Goal: Task Accomplishment & Management: Use online tool/utility

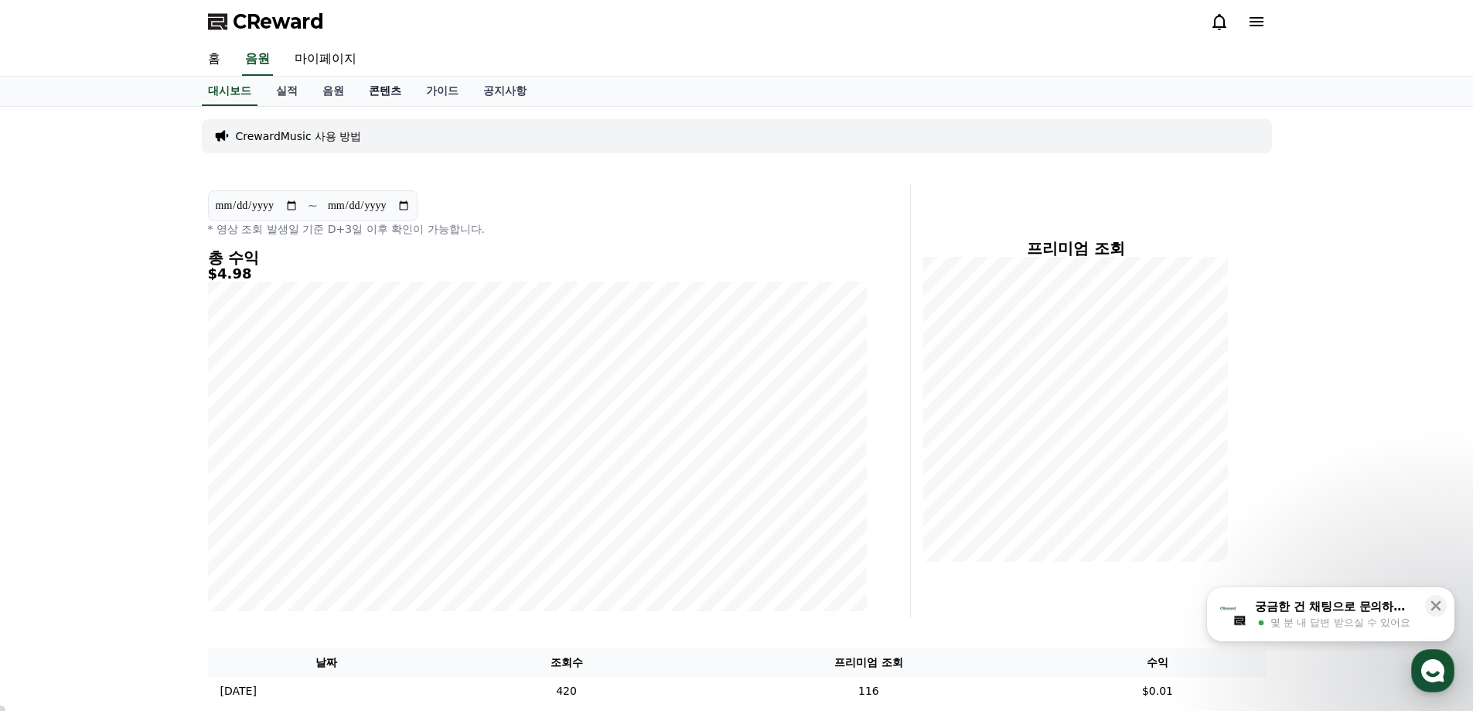
click at [379, 86] on link "콘텐츠" at bounding box center [384, 91] width 57 height 29
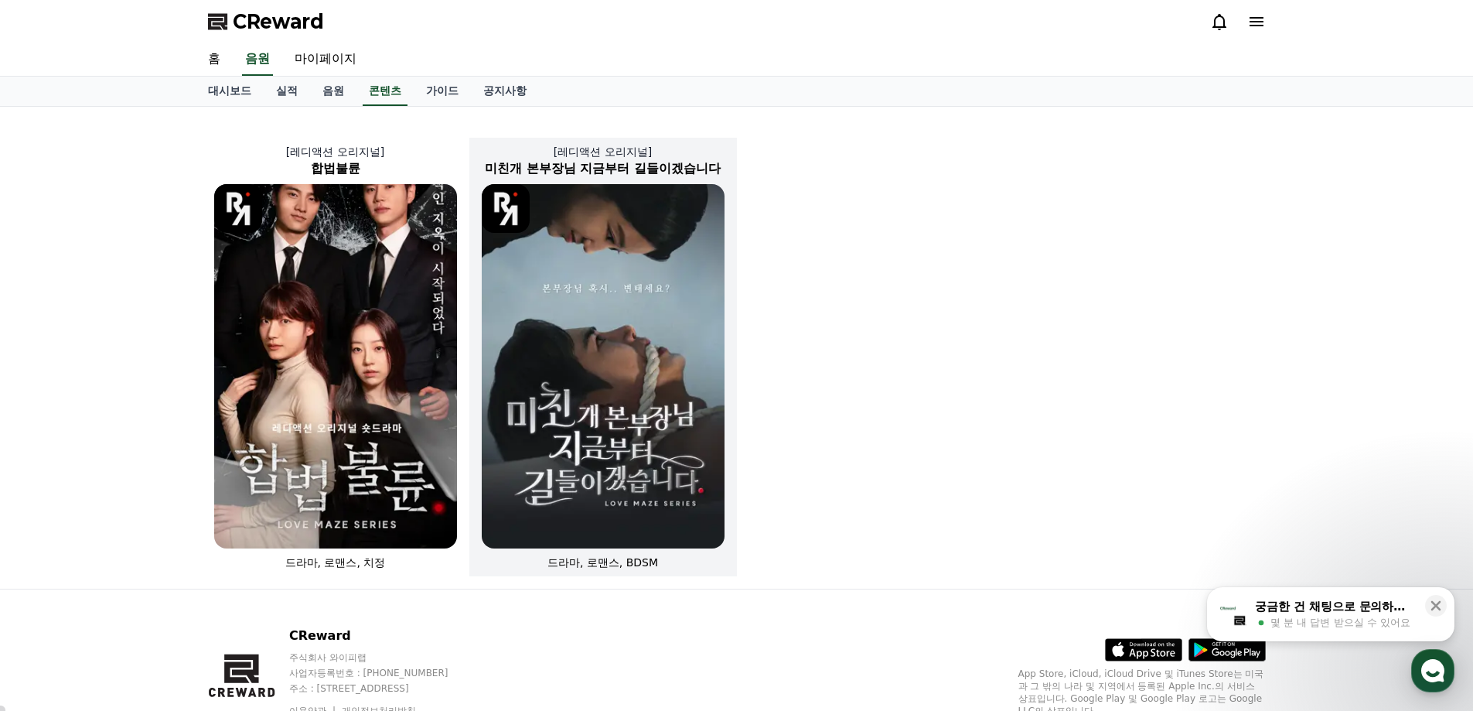
click at [608, 327] on img at bounding box center [603, 366] width 243 height 364
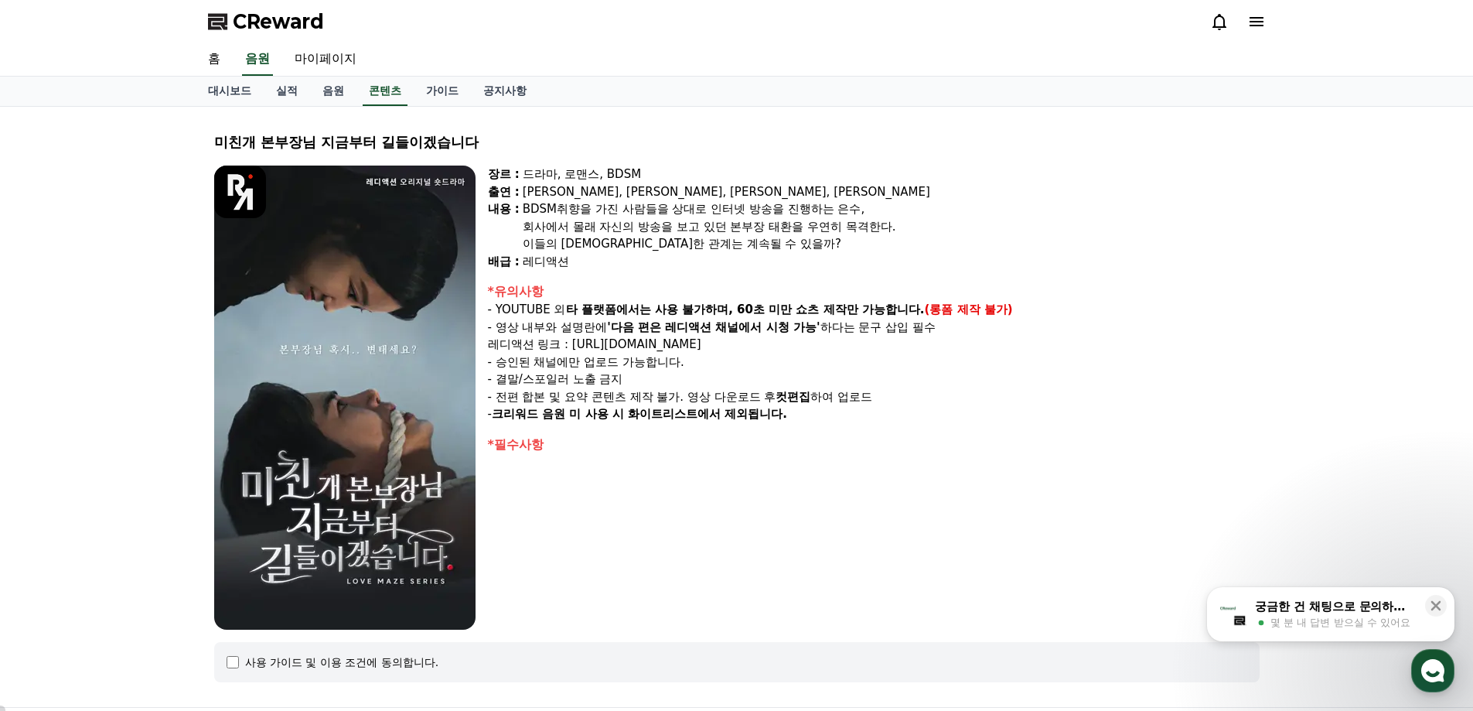
select select
click at [391, 91] on link "콘텐츠" at bounding box center [385, 91] width 45 height 29
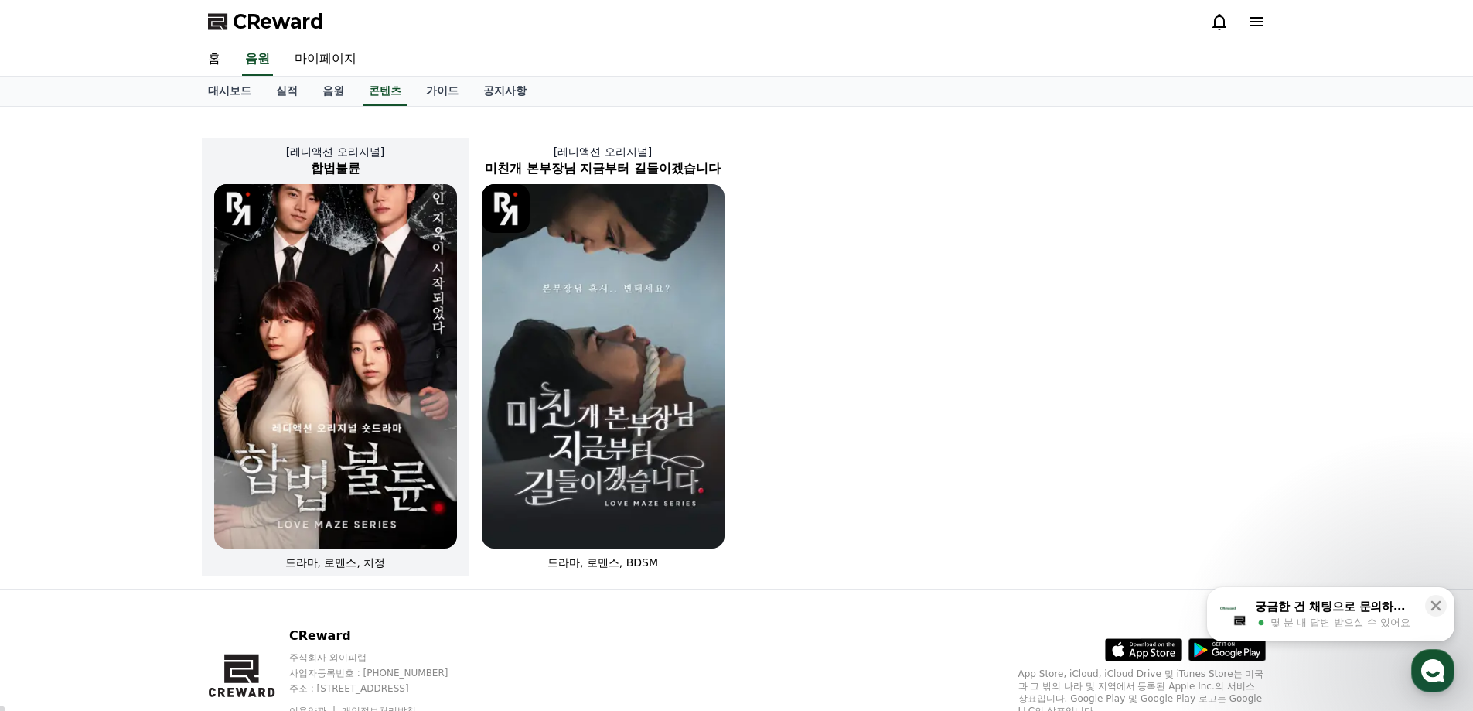
click at [336, 261] on img at bounding box center [335, 366] width 243 height 364
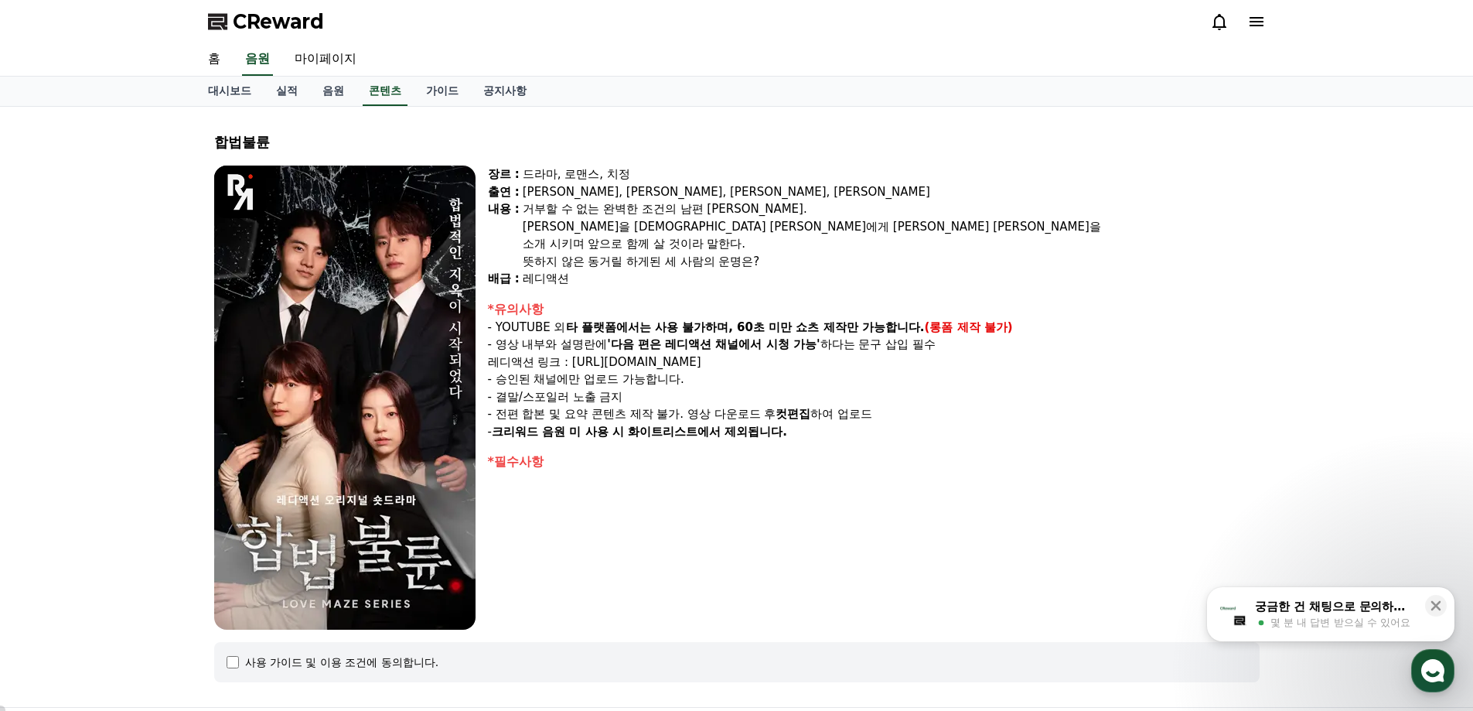
select select
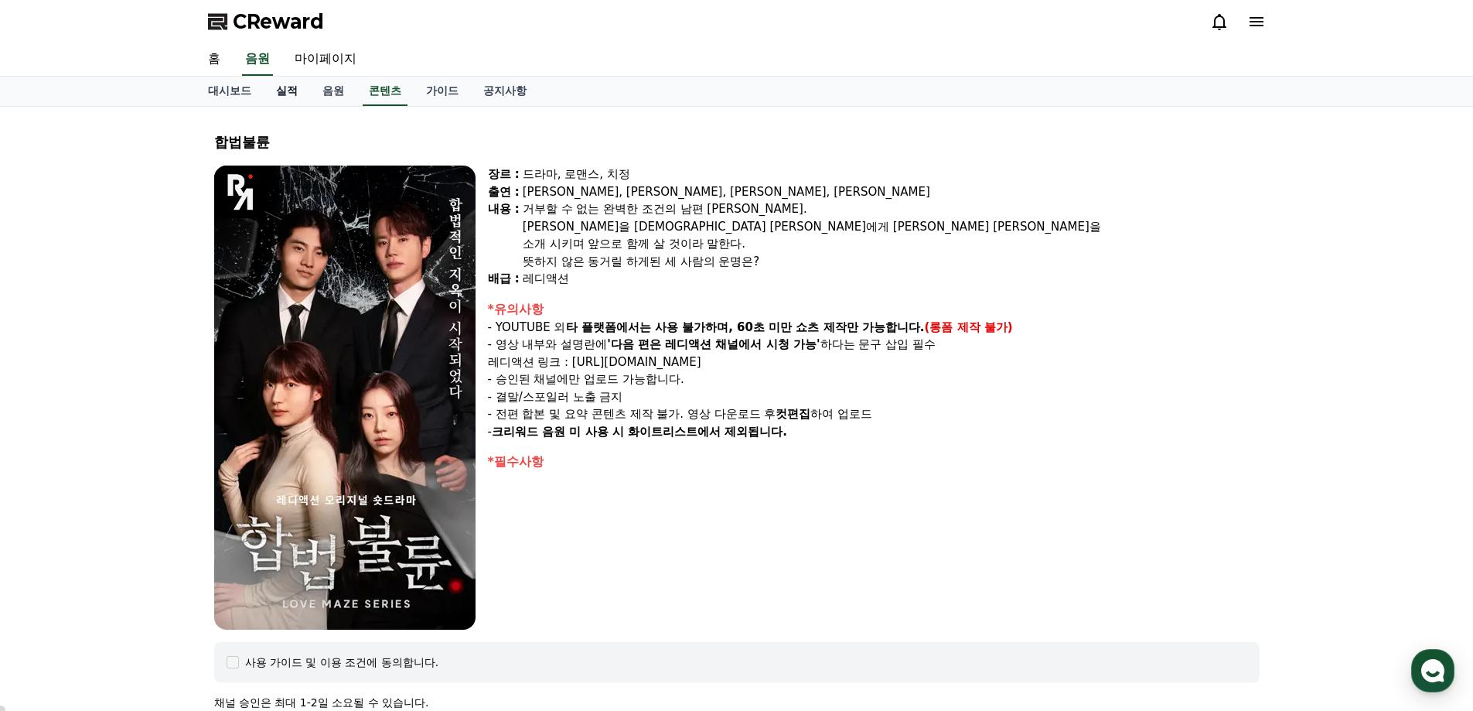
click at [286, 92] on link "실적" at bounding box center [287, 91] width 46 height 29
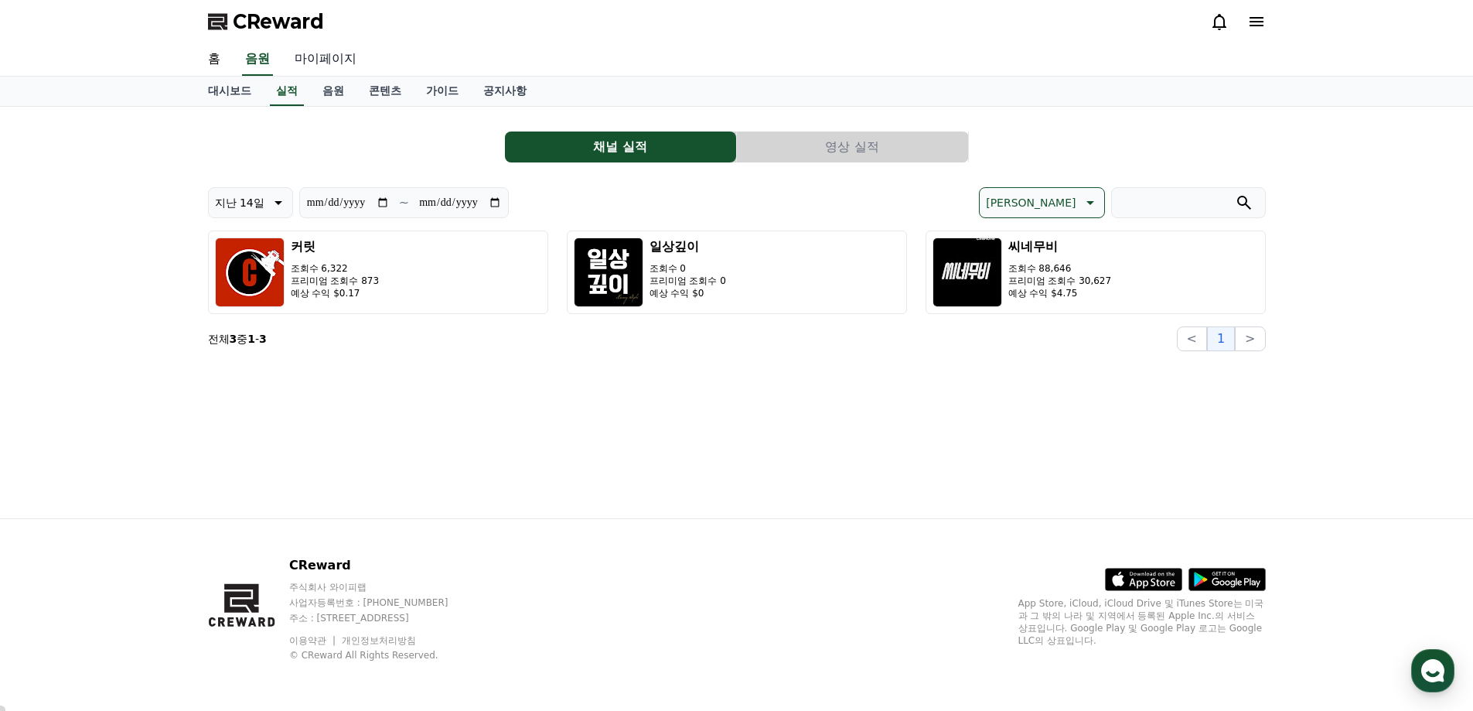
click at [322, 60] on link "마이페이지" at bounding box center [325, 59] width 87 height 32
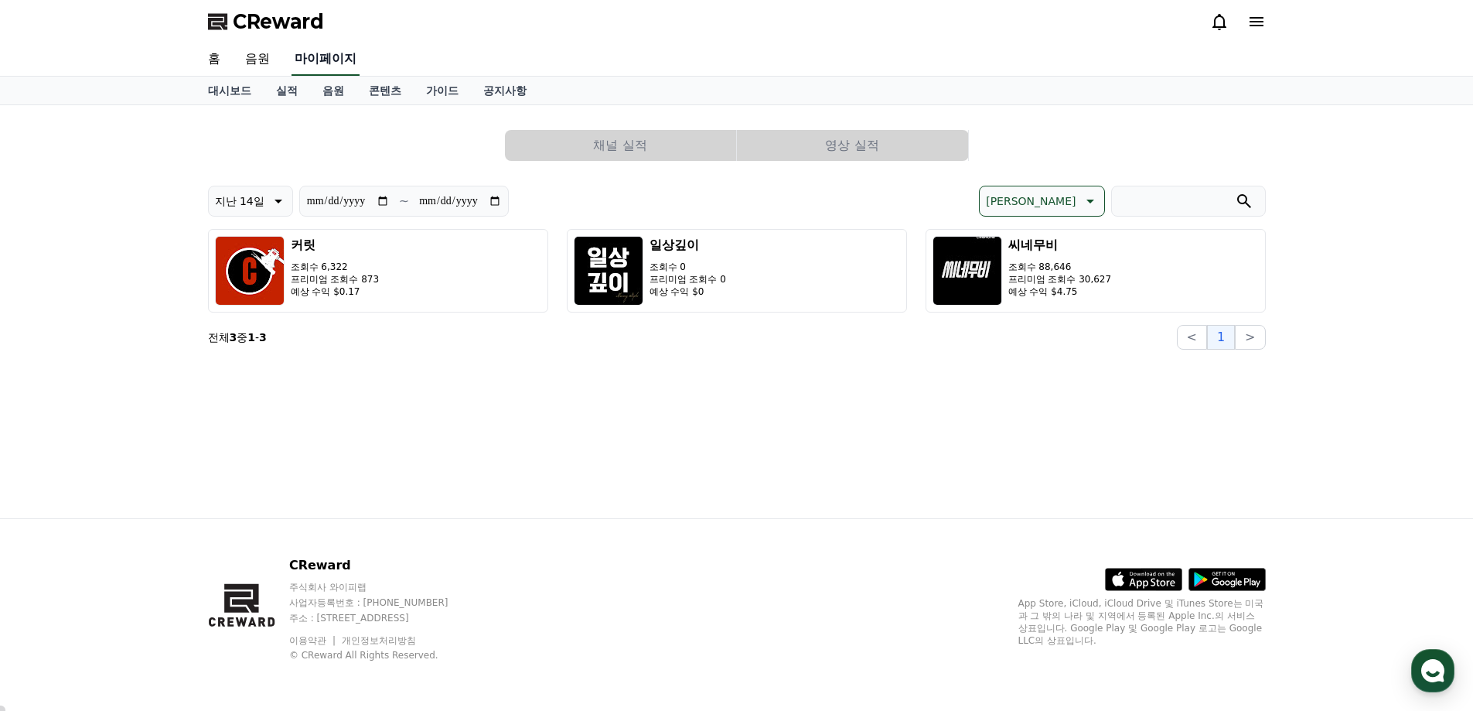
select select "**********"
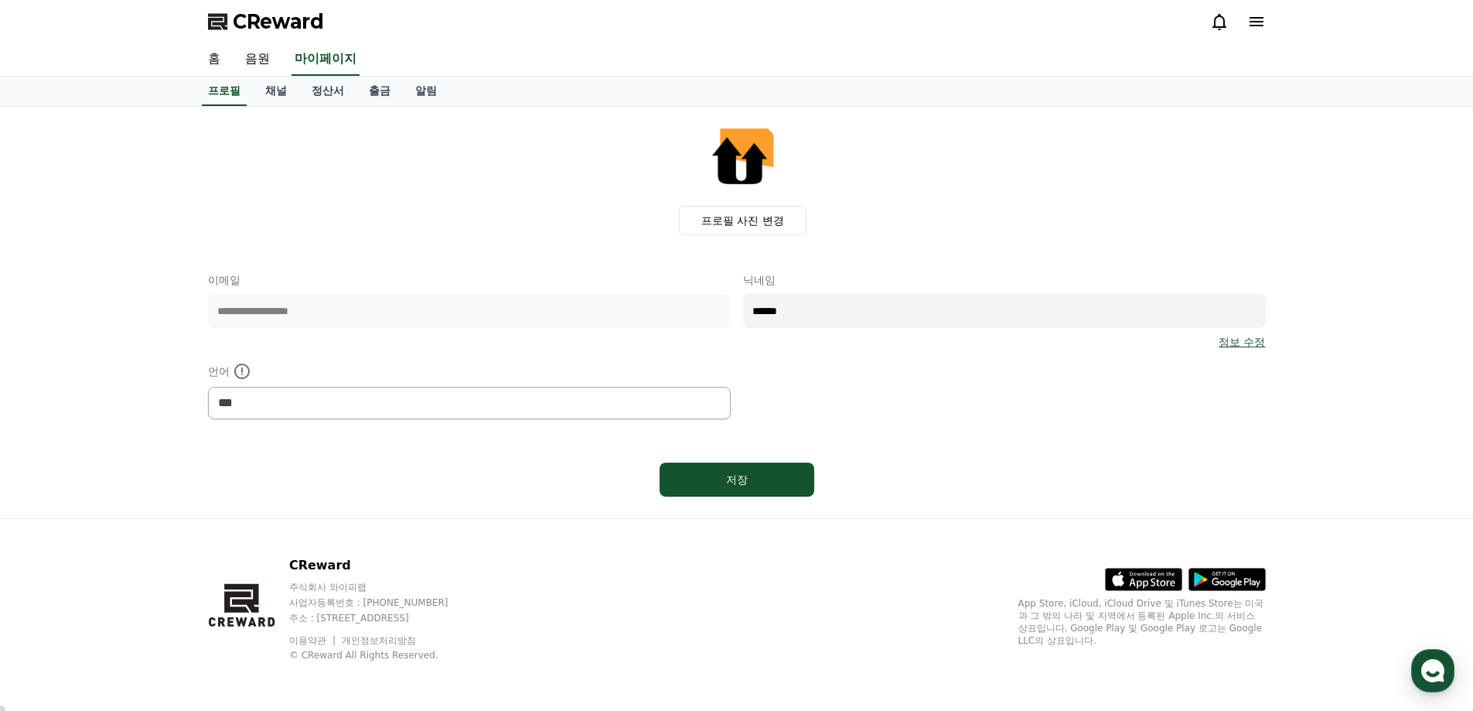
click at [216, 61] on link "홈" at bounding box center [214, 59] width 37 height 32
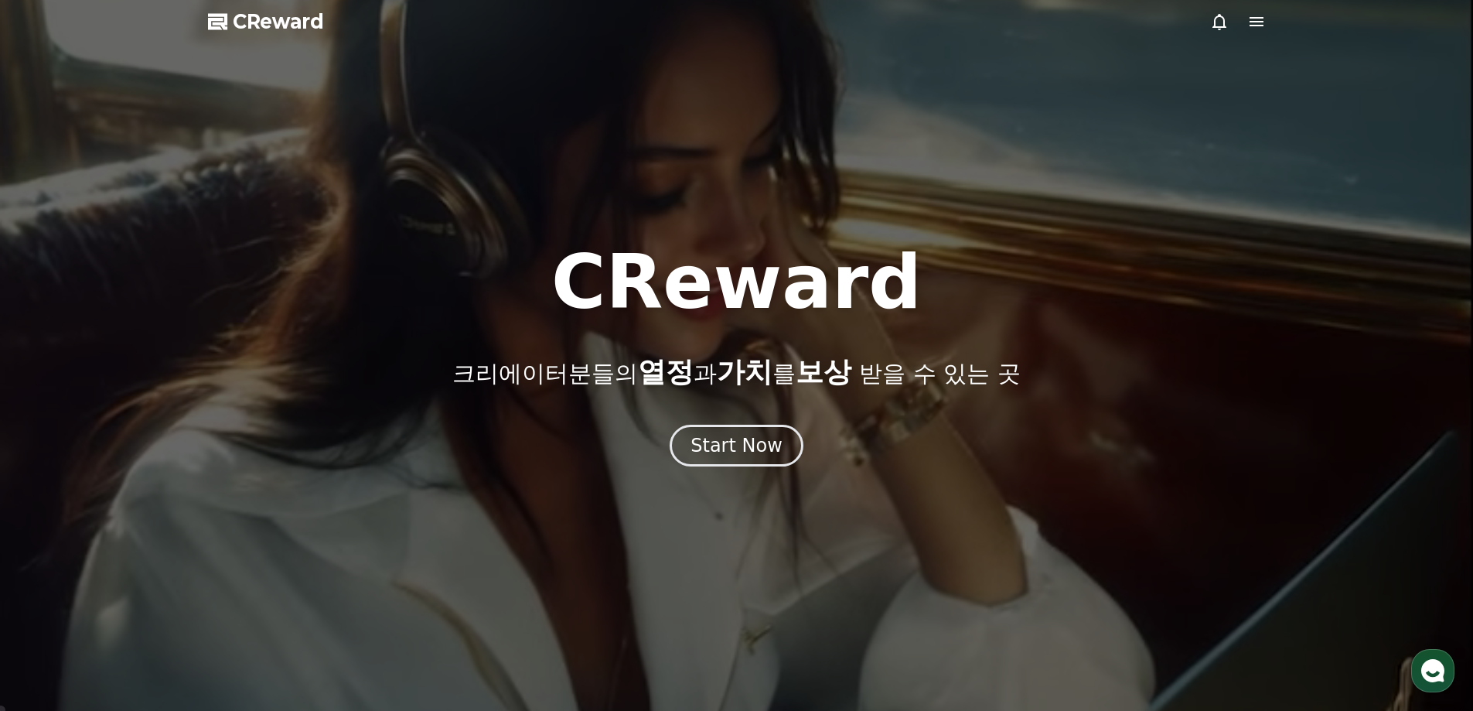
select select "**********"
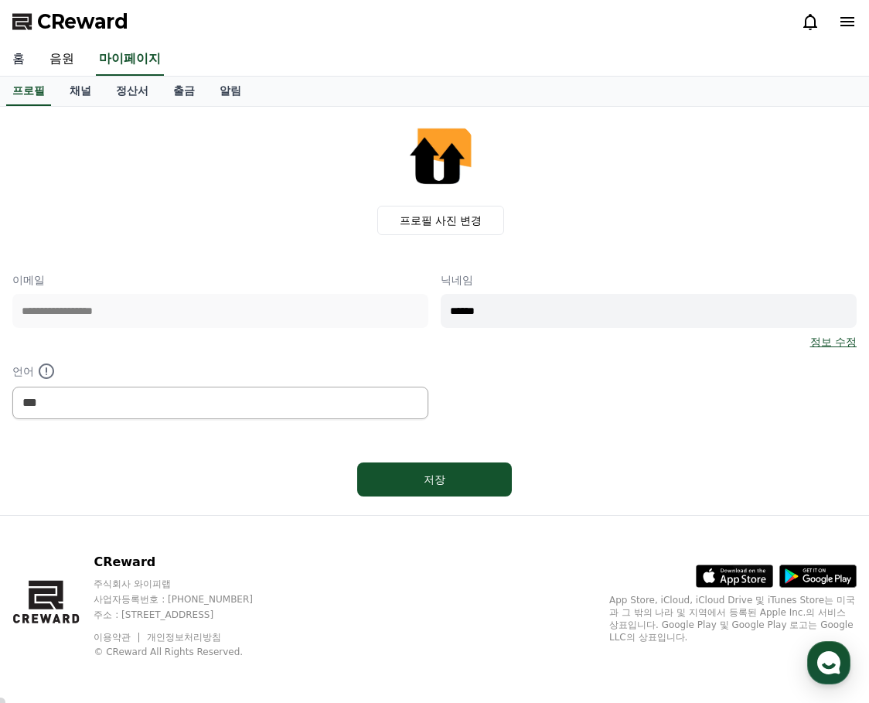
click at [18, 60] on link "홈" at bounding box center [18, 59] width 37 height 32
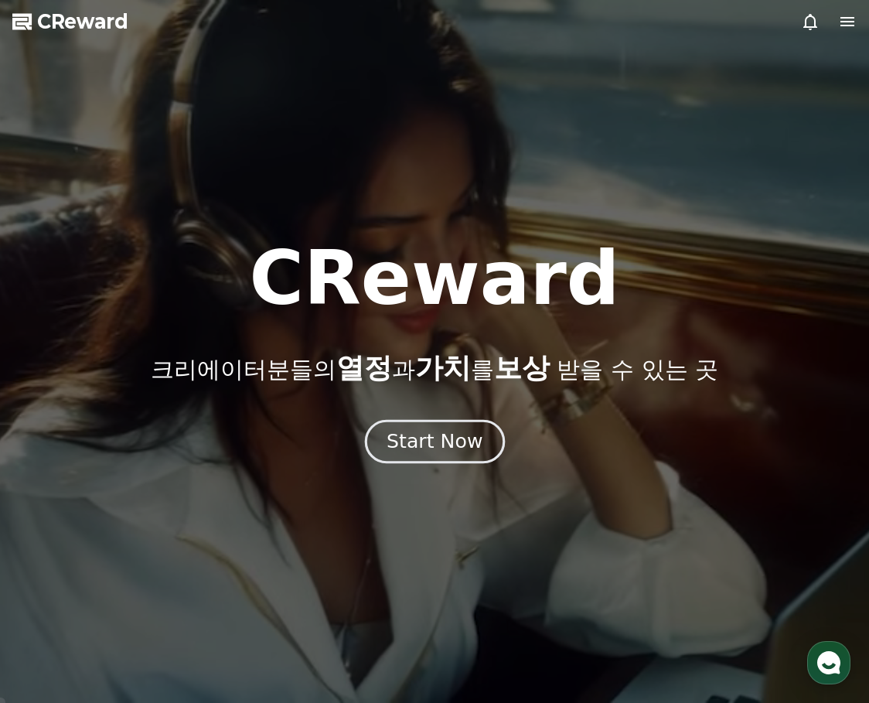
click at [430, 435] on div "Start Now" at bounding box center [435, 441] width 96 height 26
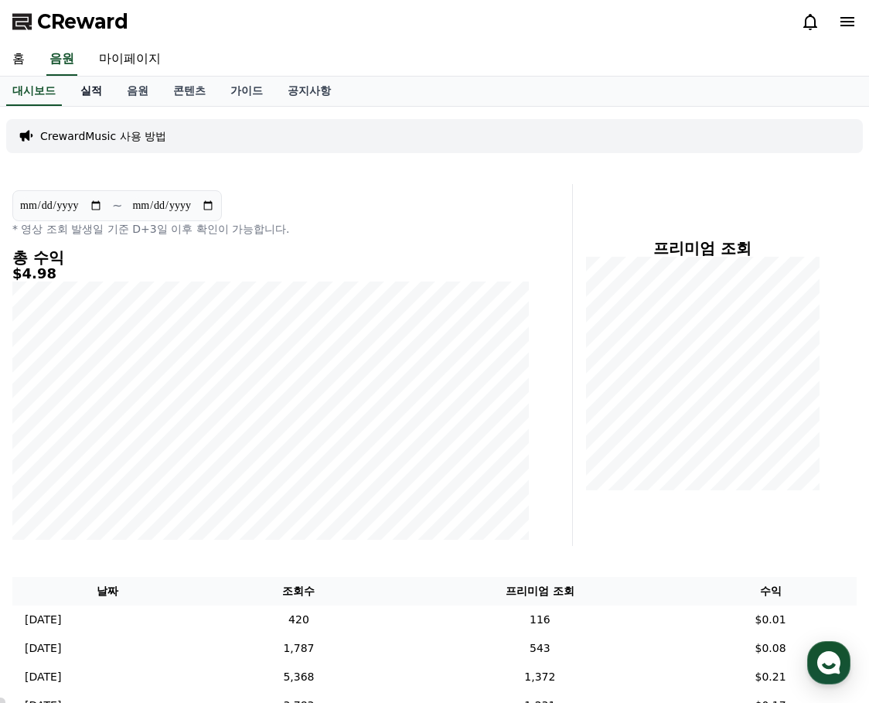
click at [91, 84] on link "실적" at bounding box center [91, 91] width 46 height 29
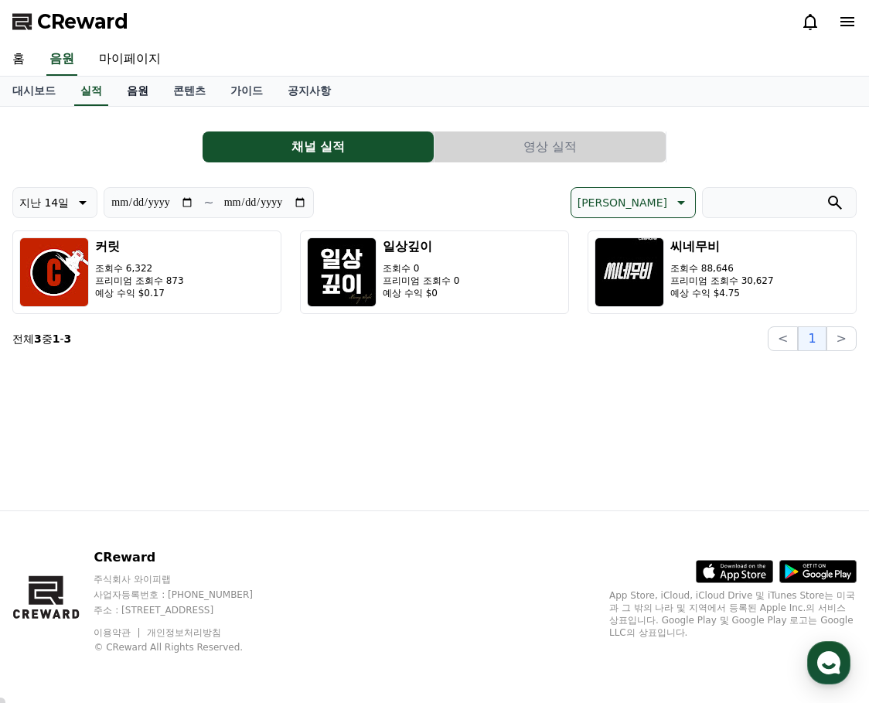
click at [132, 86] on link "음원" at bounding box center [137, 91] width 46 height 29
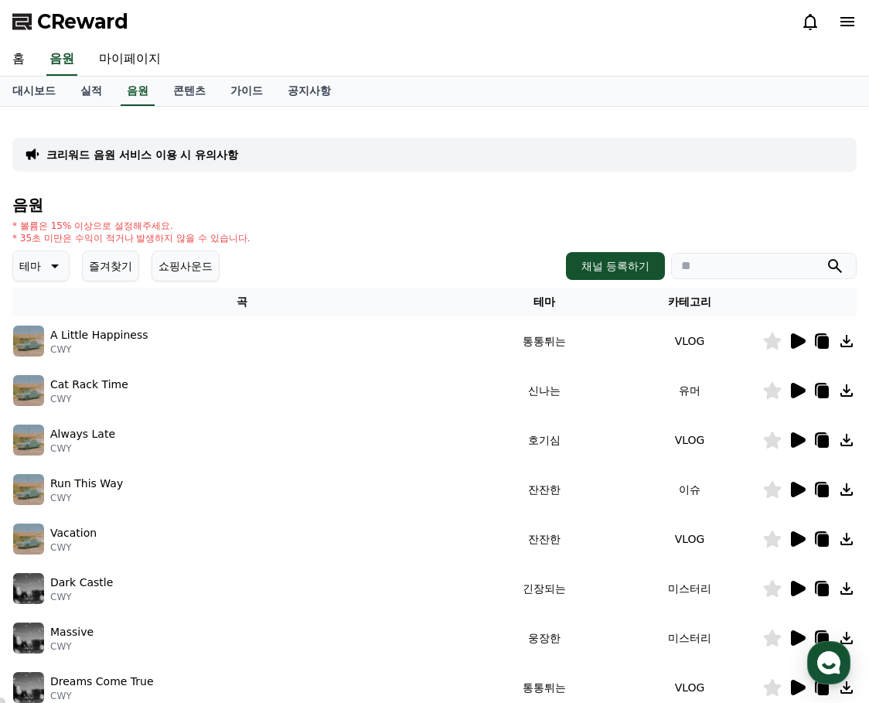
click at [791, 438] on icon at bounding box center [798, 439] width 15 height 15
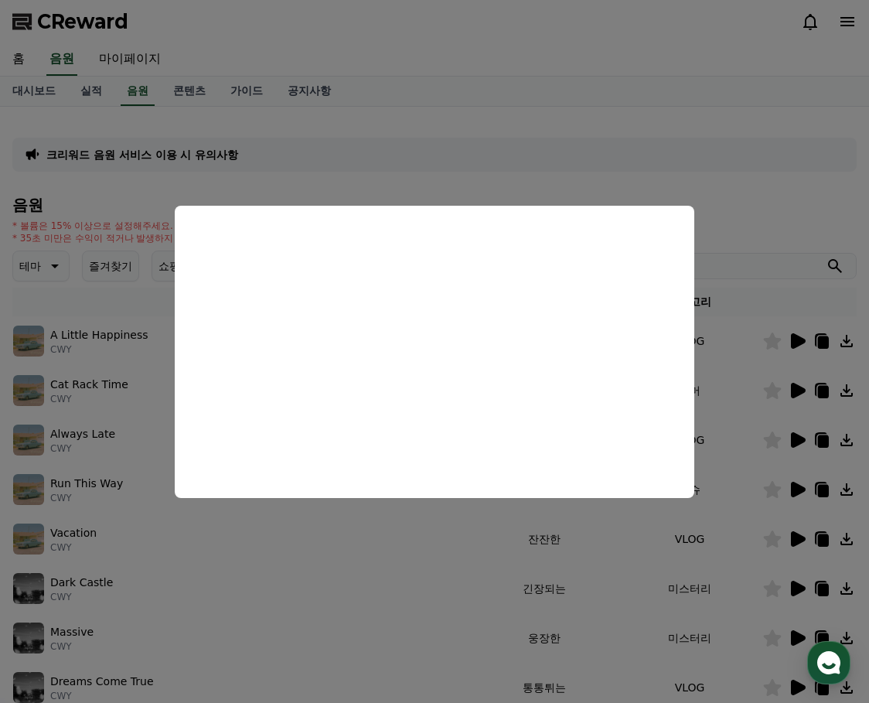
click at [743, 200] on button "close modal" at bounding box center [434, 351] width 869 height 703
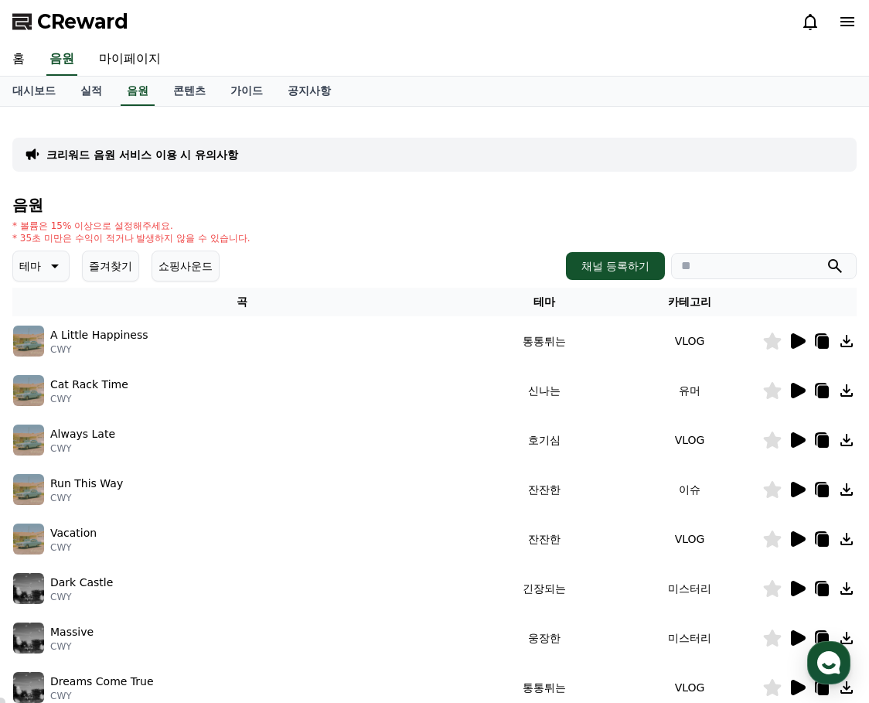
click at [794, 492] on icon at bounding box center [798, 489] width 15 height 15
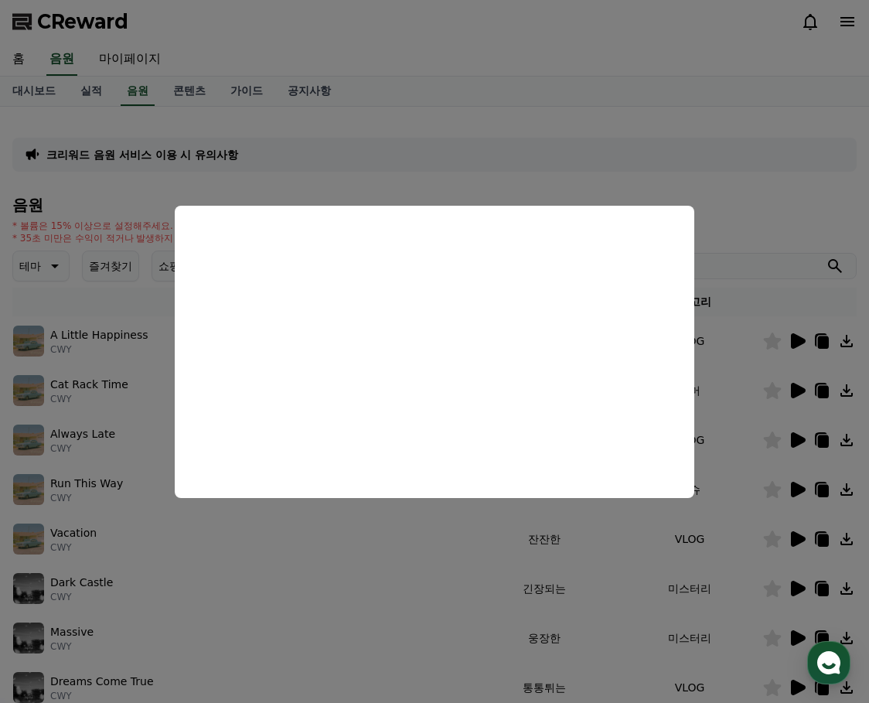
click at [773, 210] on button "close modal" at bounding box center [434, 351] width 869 height 703
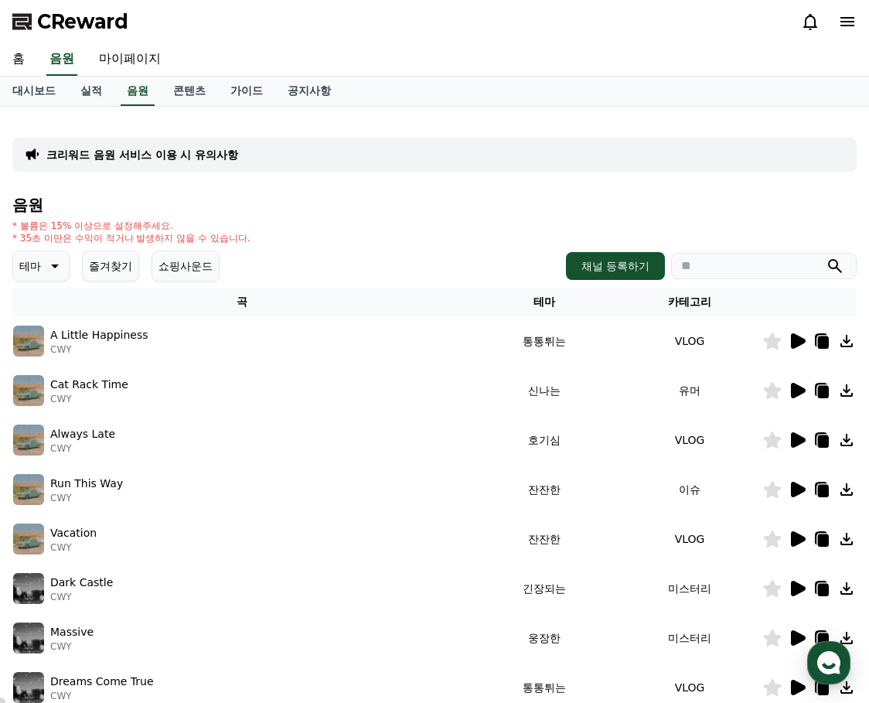
click at [791, 537] on icon at bounding box center [797, 539] width 19 height 19
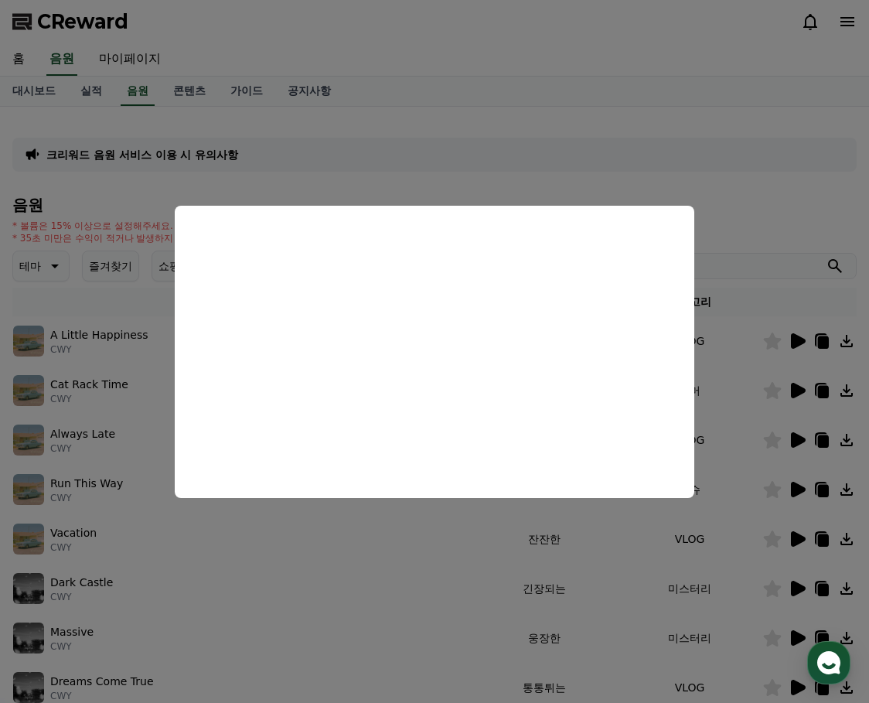
click at [711, 582] on button "close modal" at bounding box center [434, 351] width 869 height 703
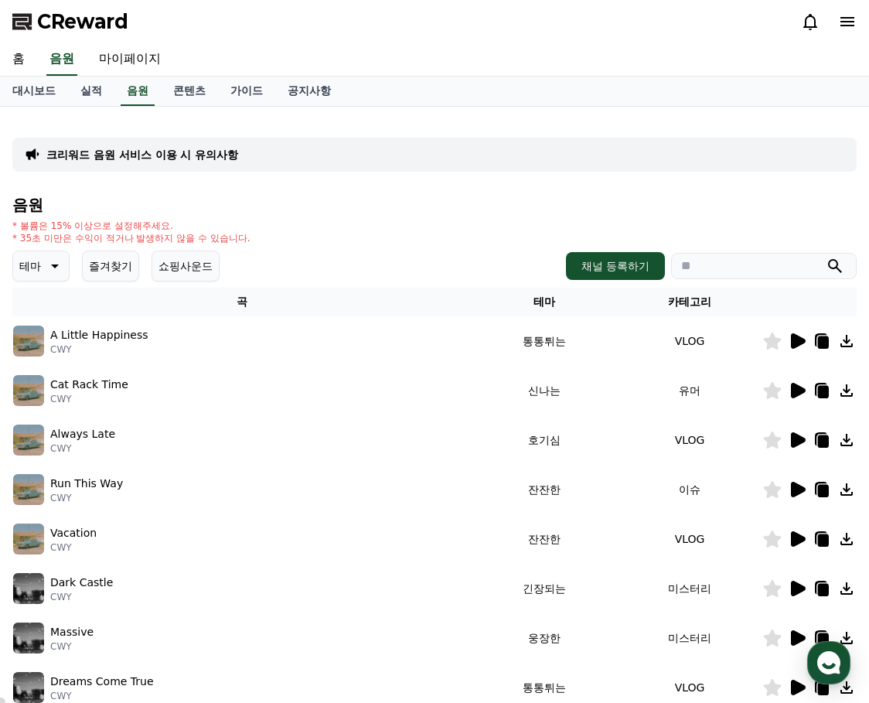
click at [803, 588] on icon at bounding box center [798, 588] width 15 height 15
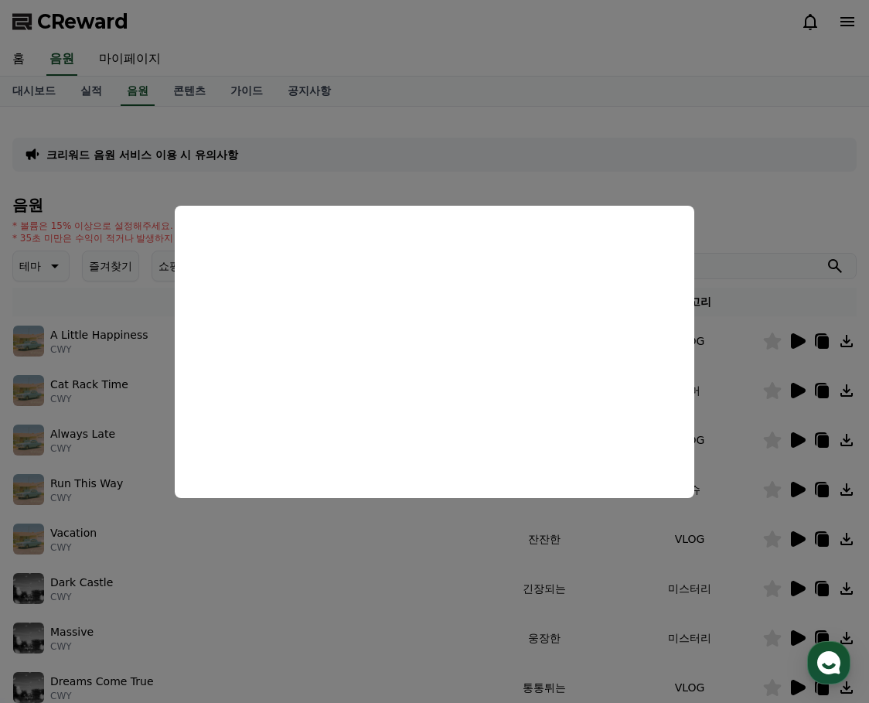
click at [783, 203] on button "close modal" at bounding box center [434, 351] width 869 height 703
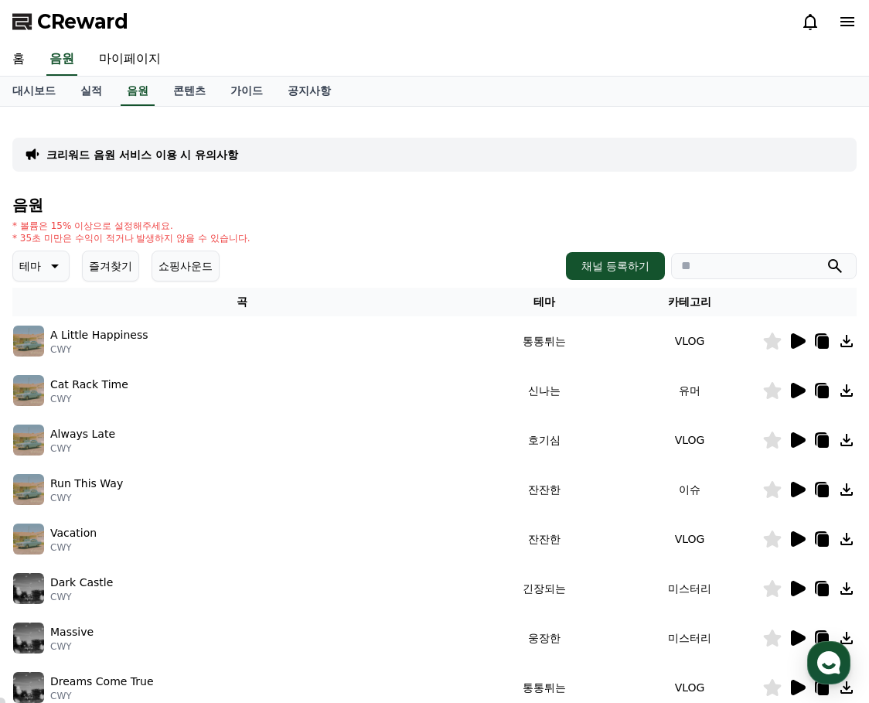
click at [771, 588] on icon at bounding box center [773, 588] width 18 height 17
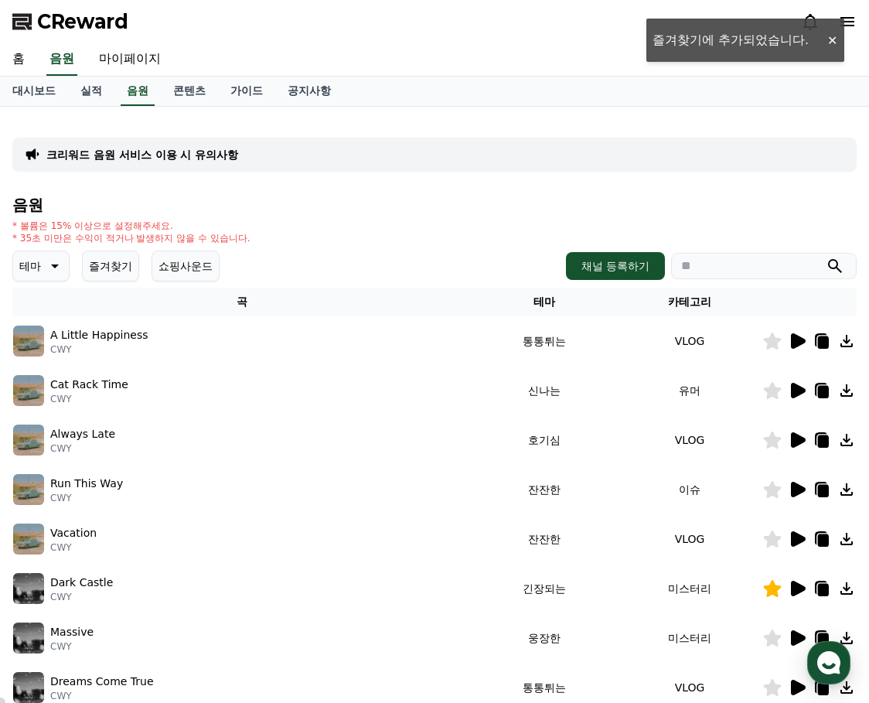
scroll to position [77, 0]
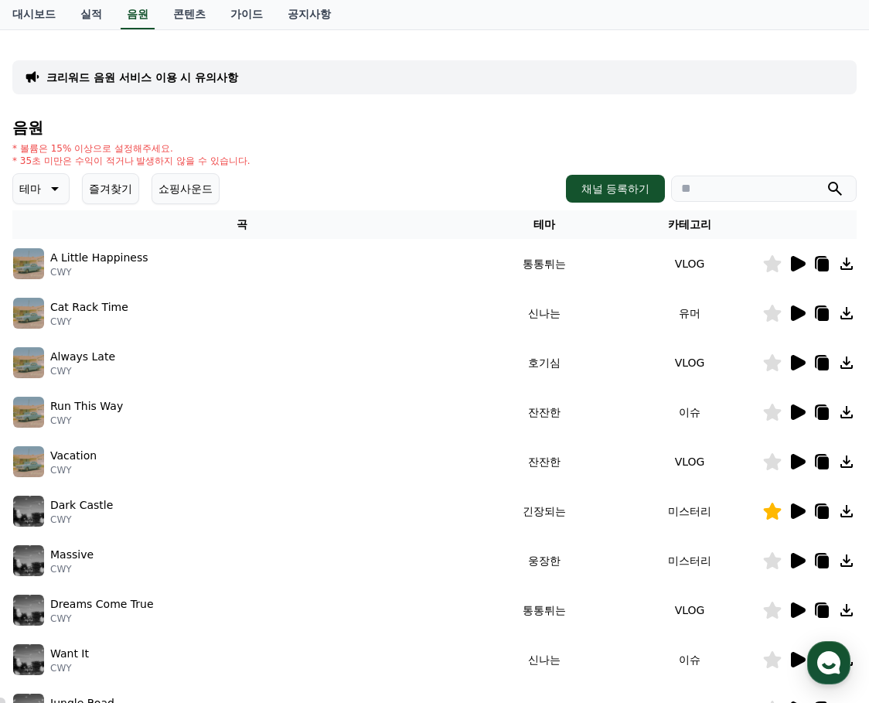
click at [802, 561] on icon at bounding box center [798, 560] width 15 height 15
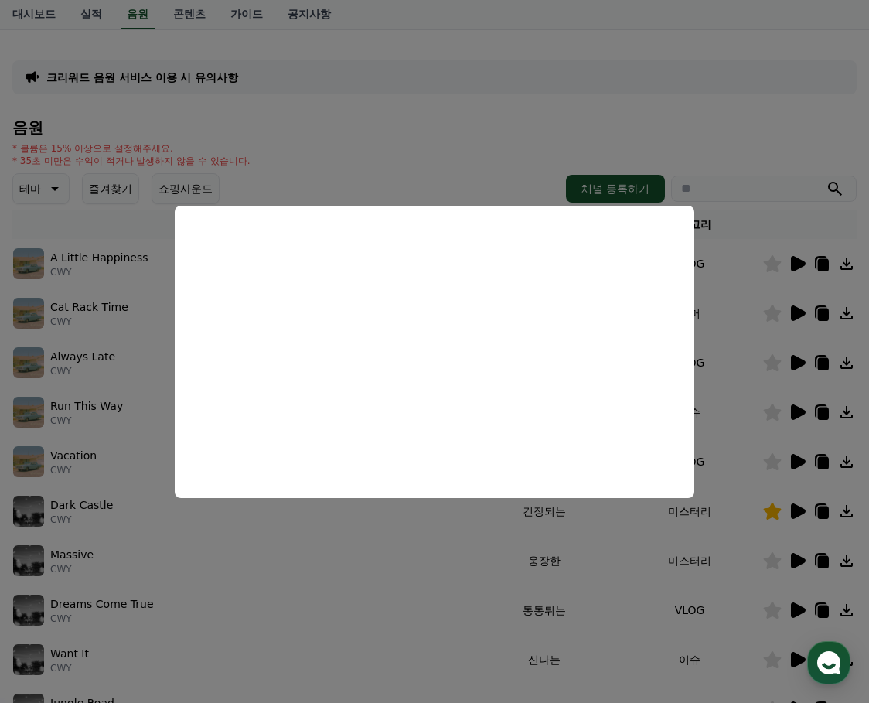
click at [416, 547] on button "close modal" at bounding box center [434, 351] width 869 height 703
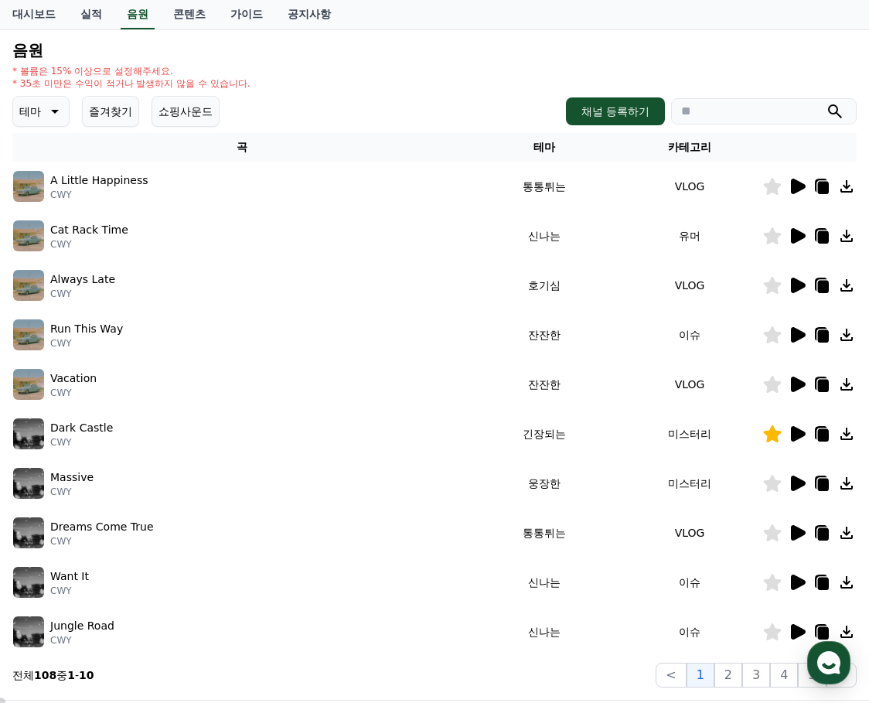
scroll to position [232, 0]
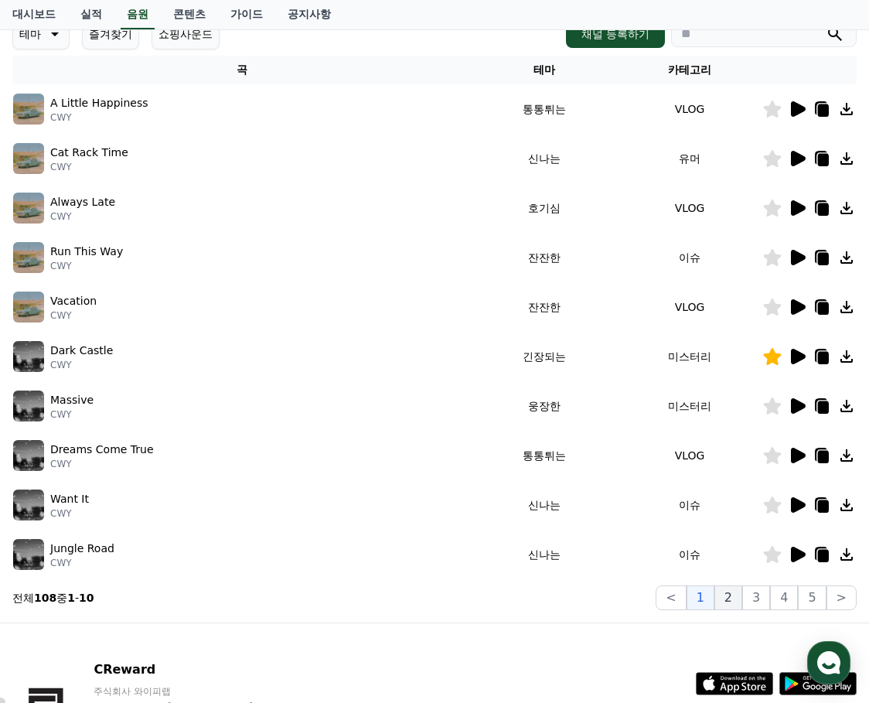
click at [732, 595] on button "2" at bounding box center [729, 597] width 28 height 25
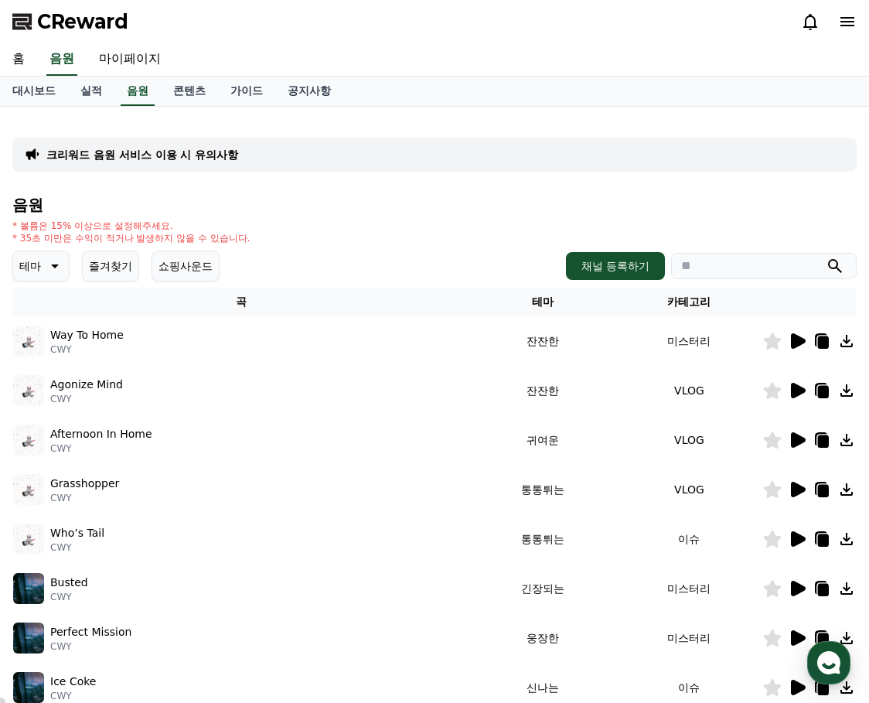
click at [786, 342] on div at bounding box center [809, 341] width 93 height 19
click at [793, 343] on icon at bounding box center [798, 340] width 15 height 15
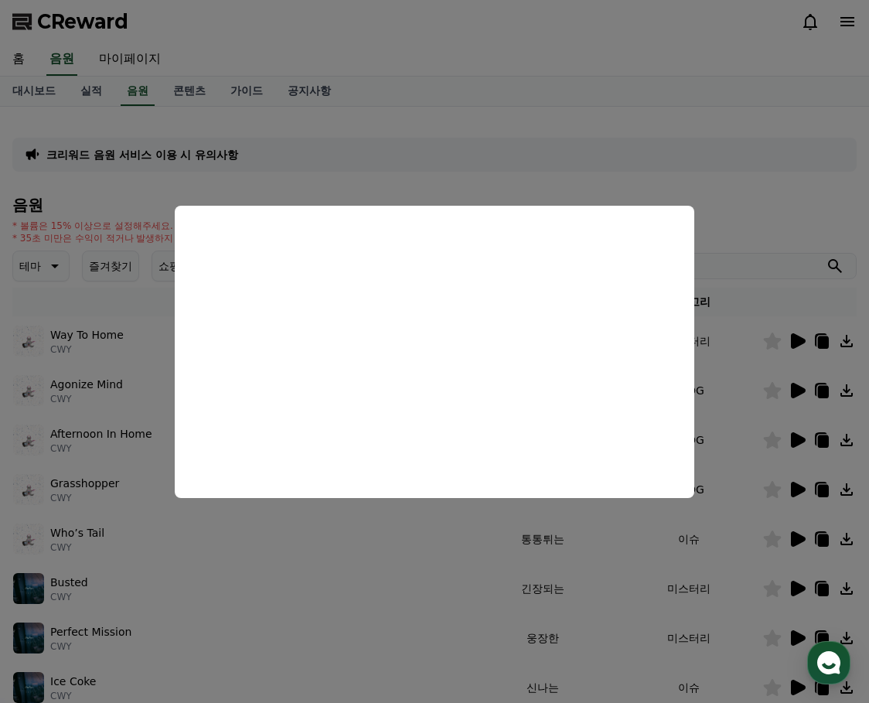
drag, startPoint x: 417, startPoint y: 530, endPoint x: 450, endPoint y: 531, distance: 33.3
click at [418, 530] on button "close modal" at bounding box center [434, 351] width 869 height 703
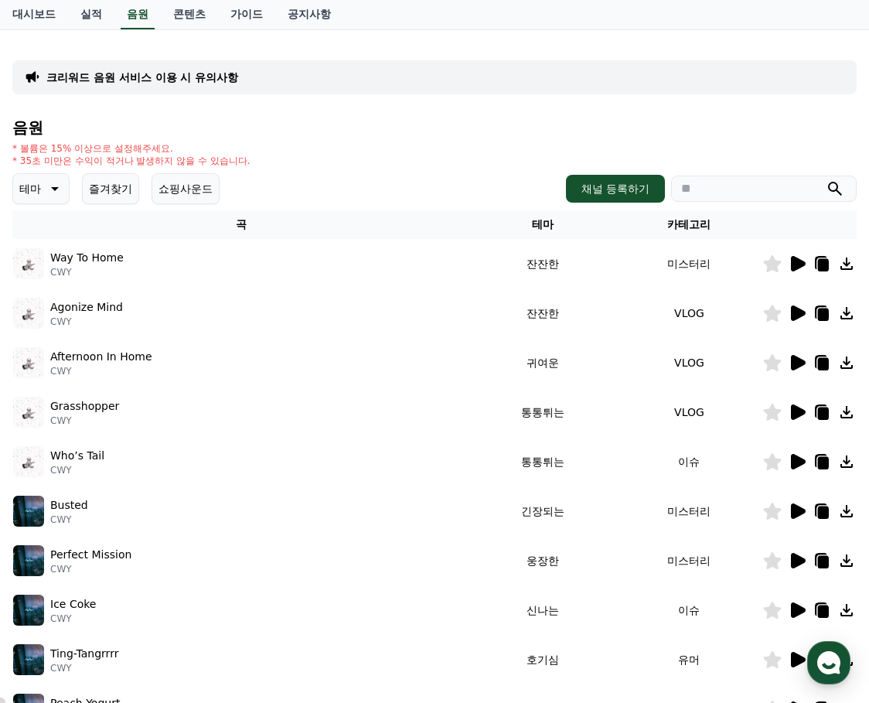
scroll to position [155, 0]
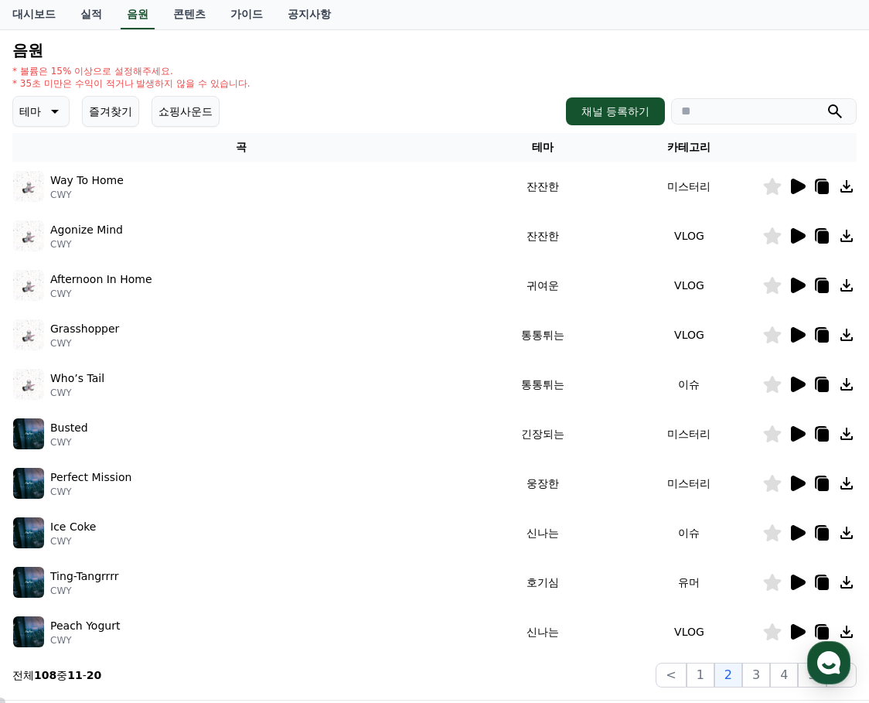
click at [796, 432] on icon at bounding box center [798, 433] width 15 height 15
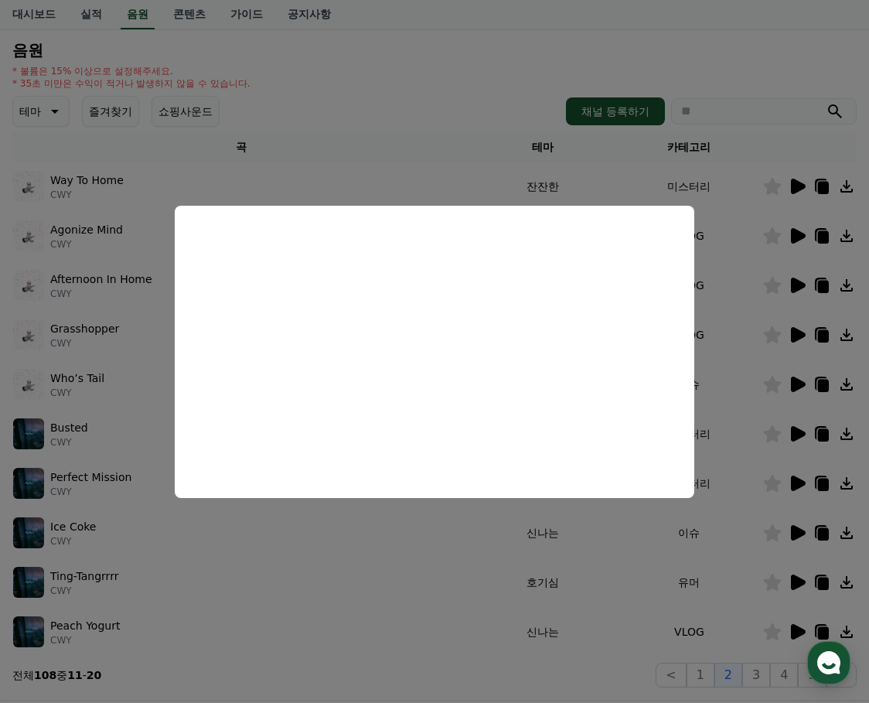
click at [432, 529] on button "close modal" at bounding box center [434, 351] width 869 height 703
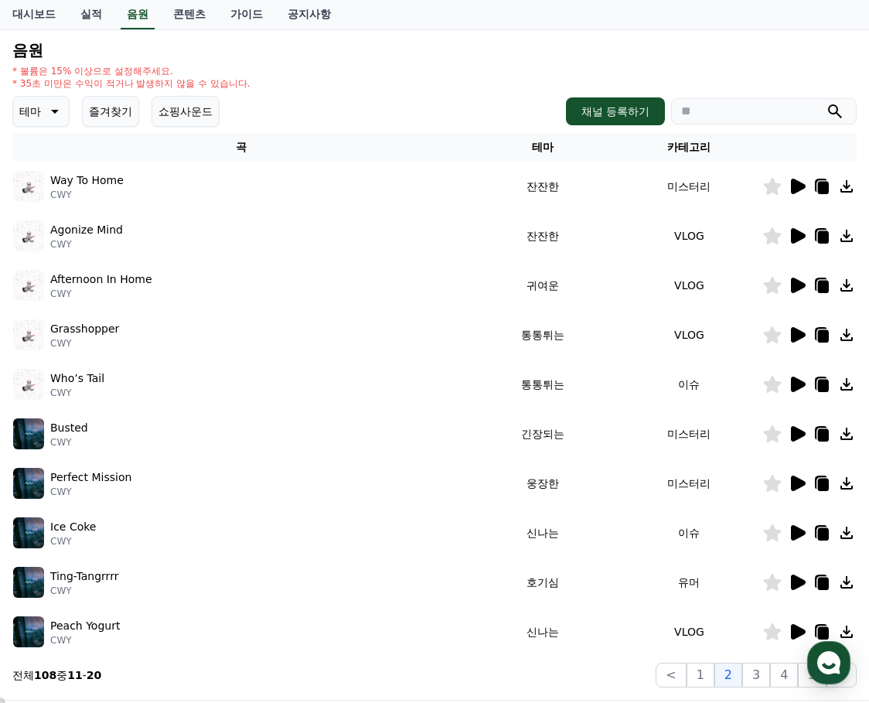
click at [796, 484] on icon at bounding box center [798, 483] width 15 height 15
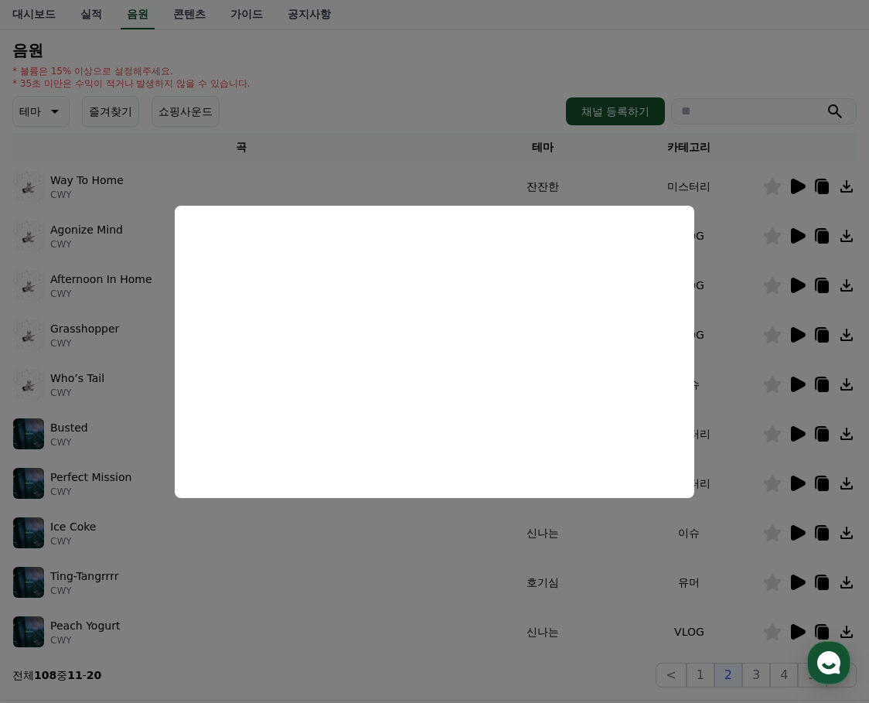
click at [601, 517] on button "close modal" at bounding box center [434, 351] width 869 height 703
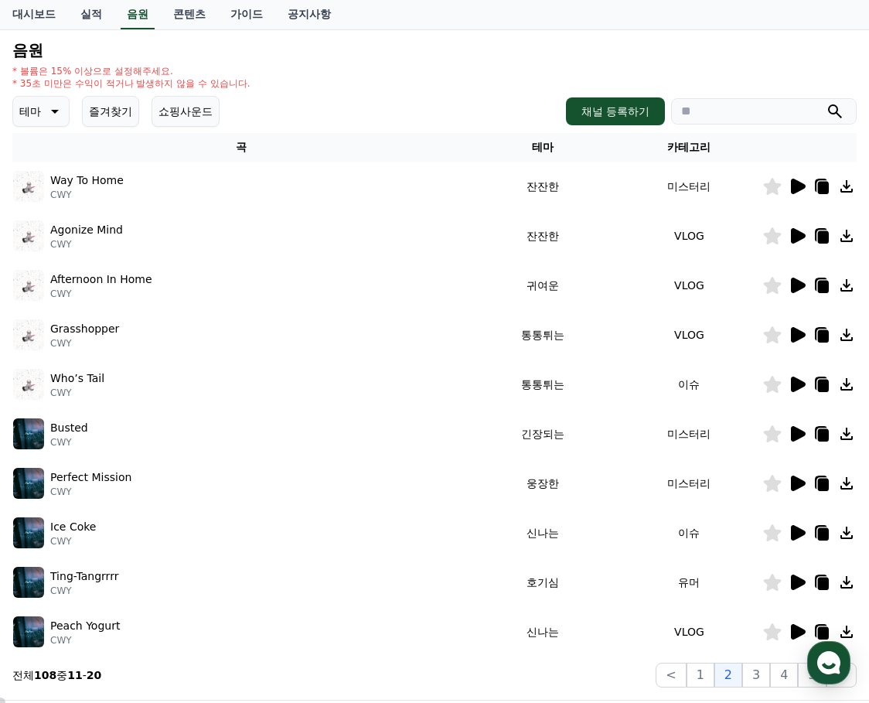
click at [772, 486] on icon at bounding box center [773, 483] width 18 height 17
click at [804, 581] on icon at bounding box center [798, 582] width 15 height 15
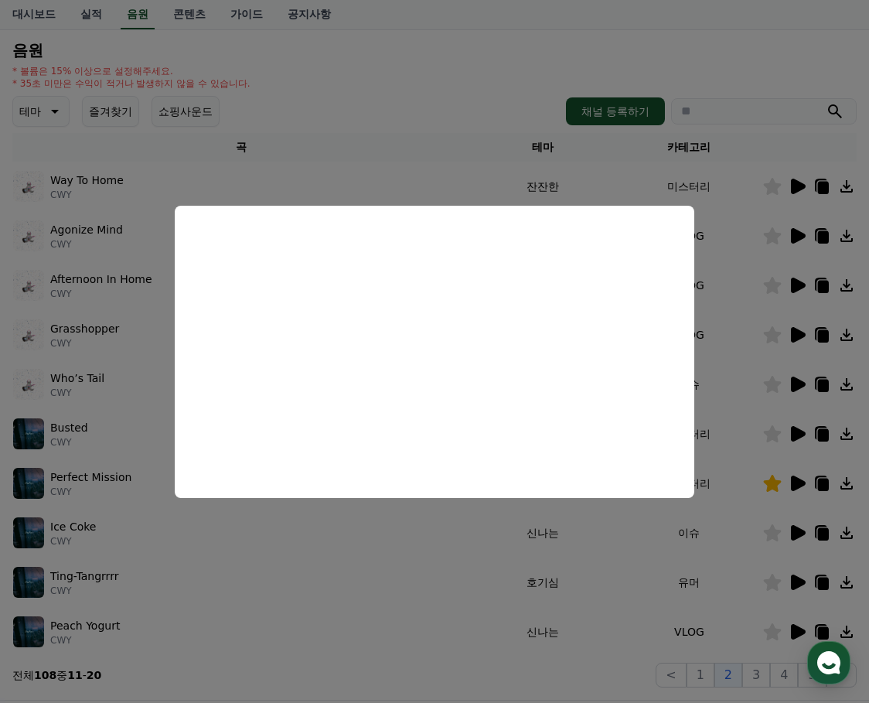
click at [404, 583] on button "close modal" at bounding box center [434, 351] width 869 height 703
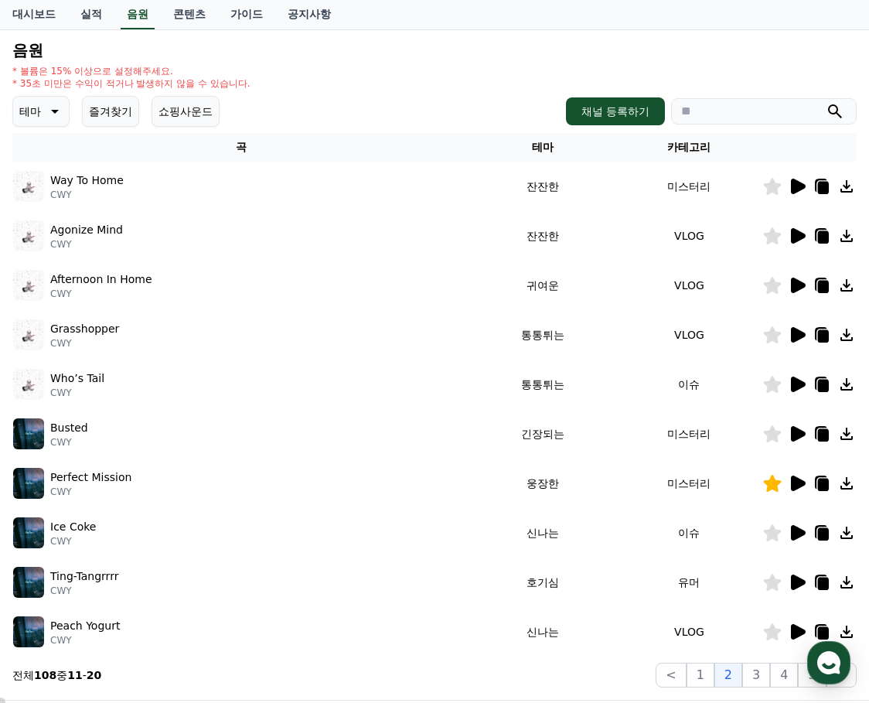
click at [796, 430] on icon at bounding box center [798, 433] width 15 height 15
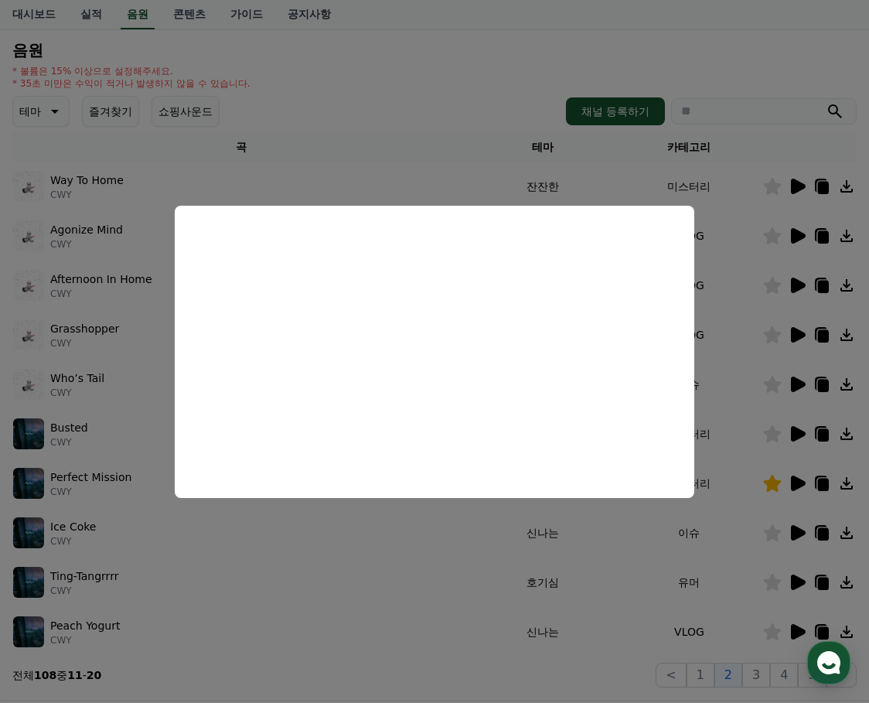
click at [449, 555] on button "close modal" at bounding box center [434, 351] width 869 height 703
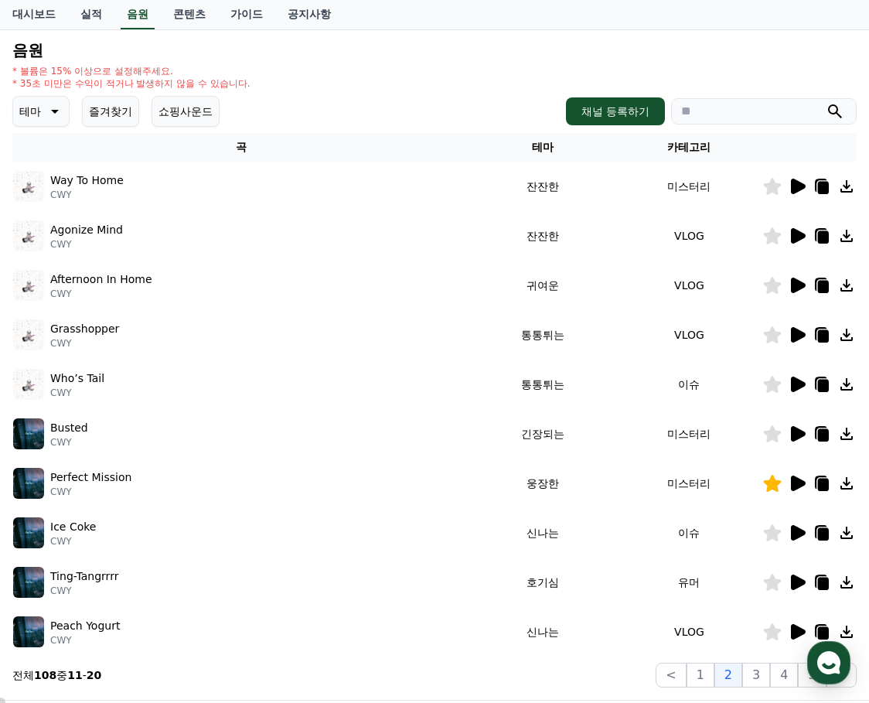
click at [773, 435] on icon at bounding box center [773, 433] width 18 height 17
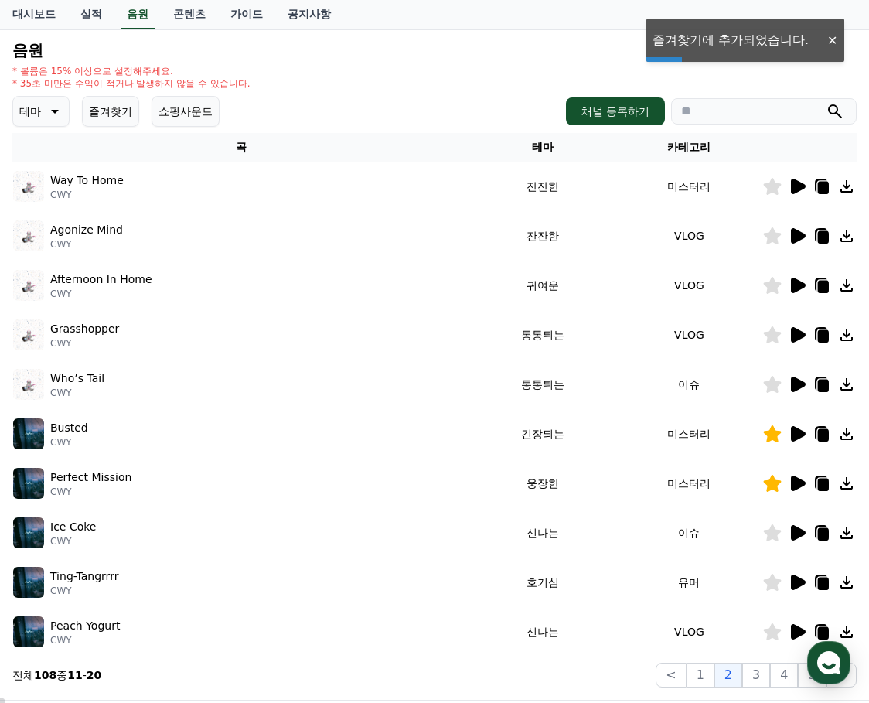
click at [425, 60] on div "음원 * 볼륨은 15% 이상으로 설정해주세요. * 35초 미만은 수익이 적거나 발생하지 않을 수 있습니다. 테마 즐겨찾기 쇼핑사운드 채널 등록…" at bounding box center [434, 365] width 844 height 646
click at [103, 109] on button "즐겨찾기" at bounding box center [110, 111] width 57 height 31
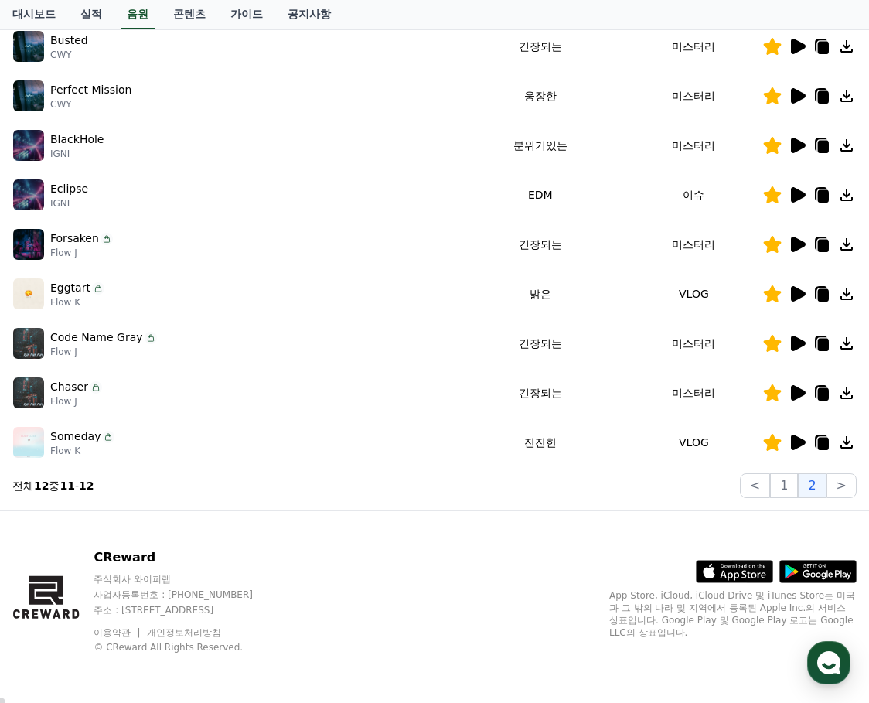
scroll to position [35, 0]
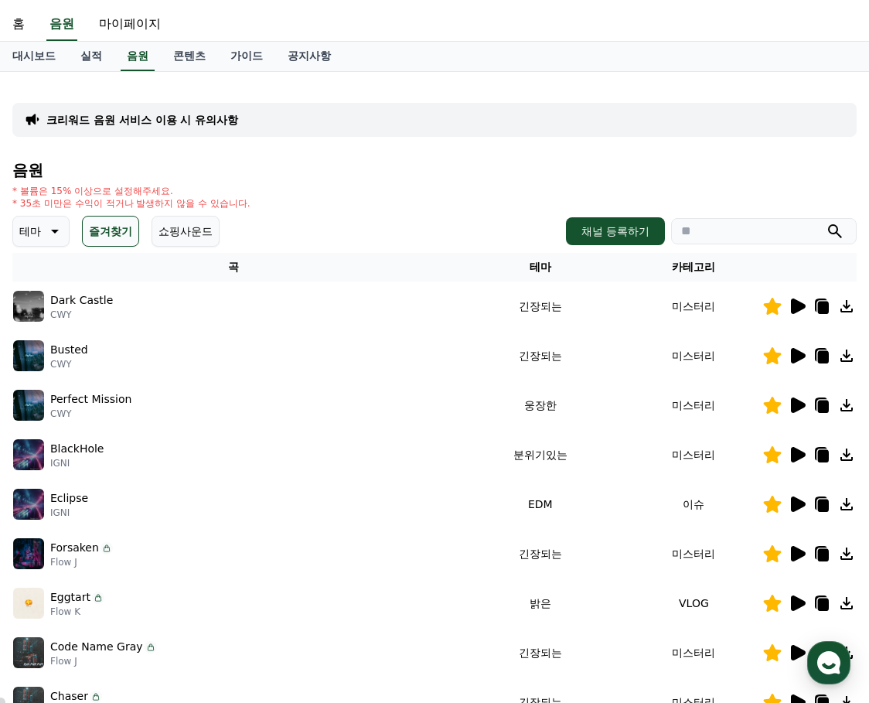
click at [791, 457] on icon at bounding box center [798, 454] width 15 height 15
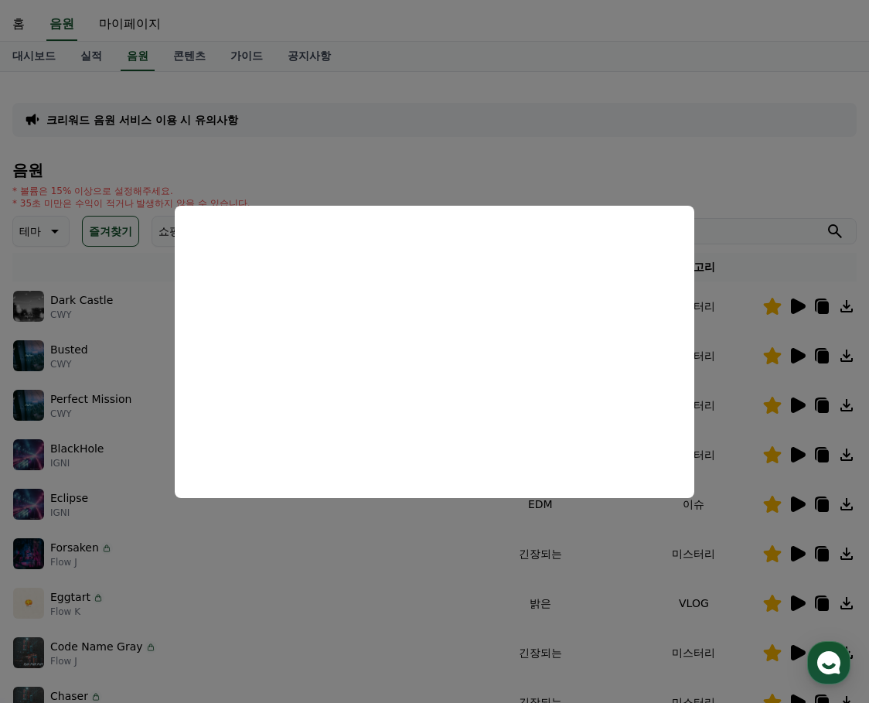
click at [749, 155] on button "close modal" at bounding box center [434, 351] width 869 height 703
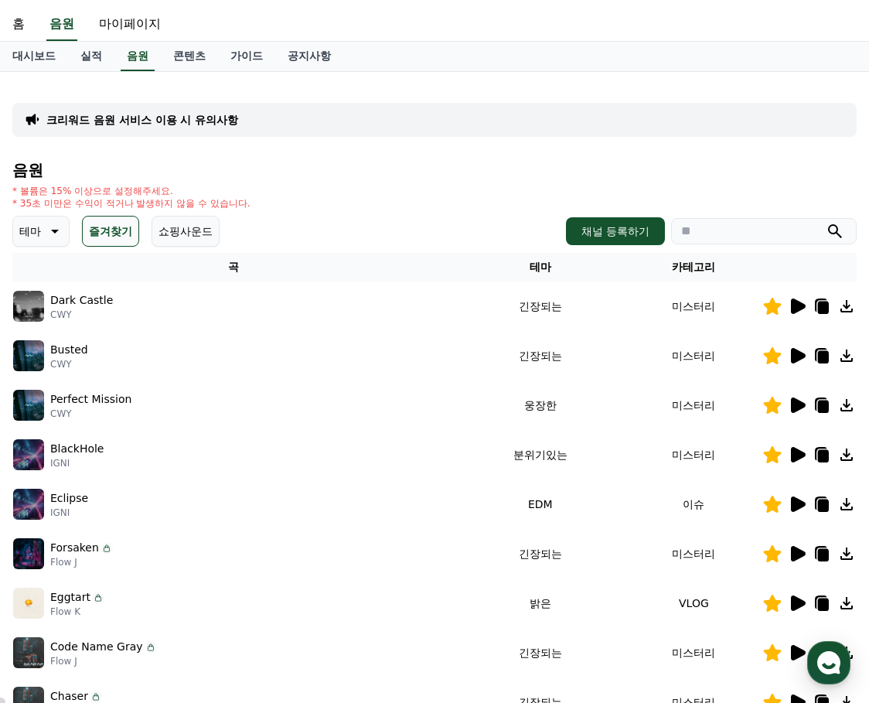
scroll to position [112, 0]
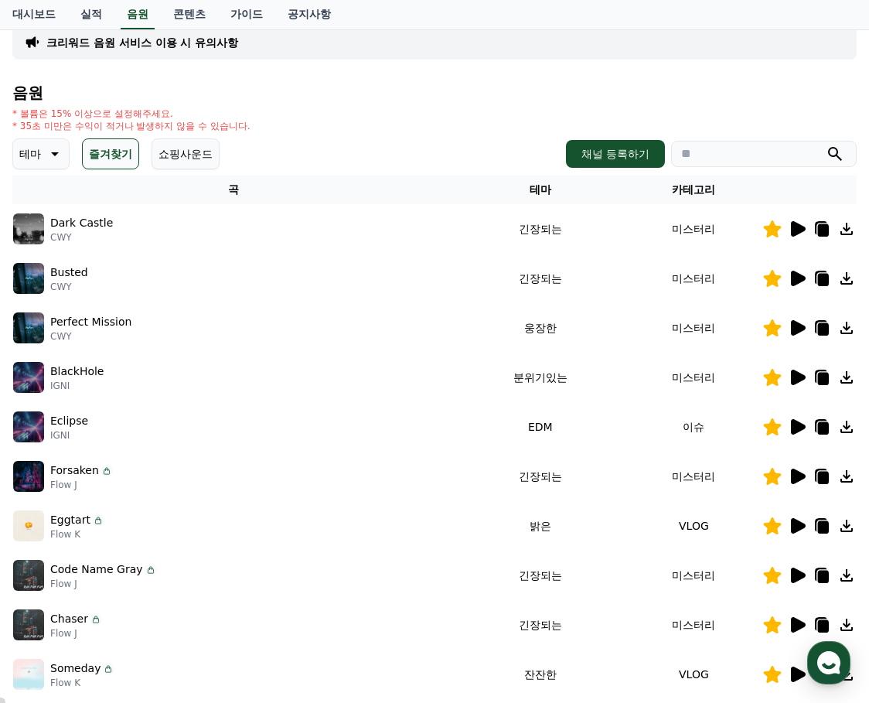
click at [795, 527] on icon at bounding box center [798, 525] width 15 height 15
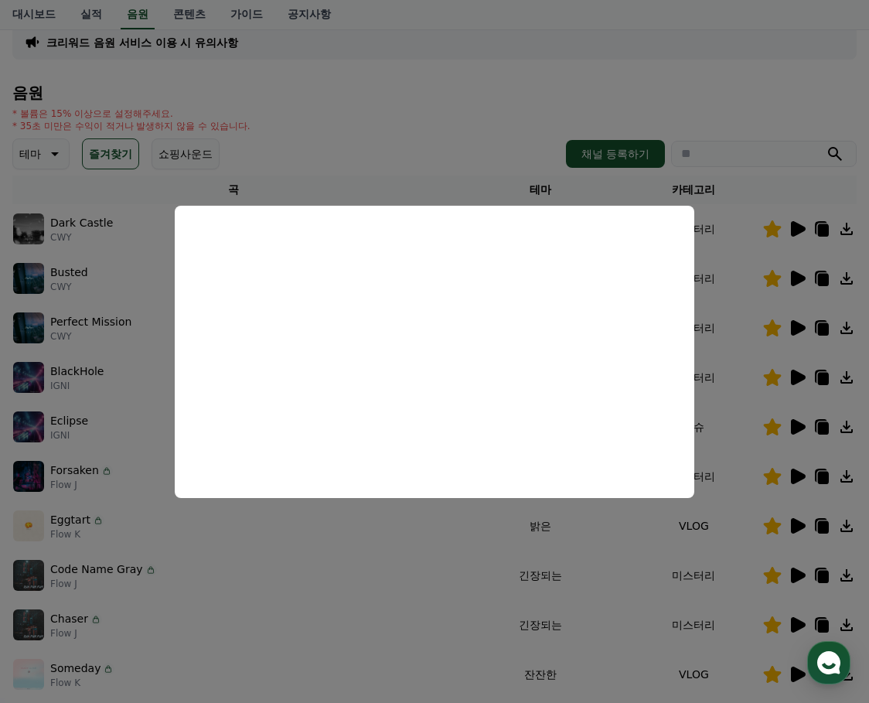
click at [303, 520] on button "close modal" at bounding box center [434, 351] width 869 height 703
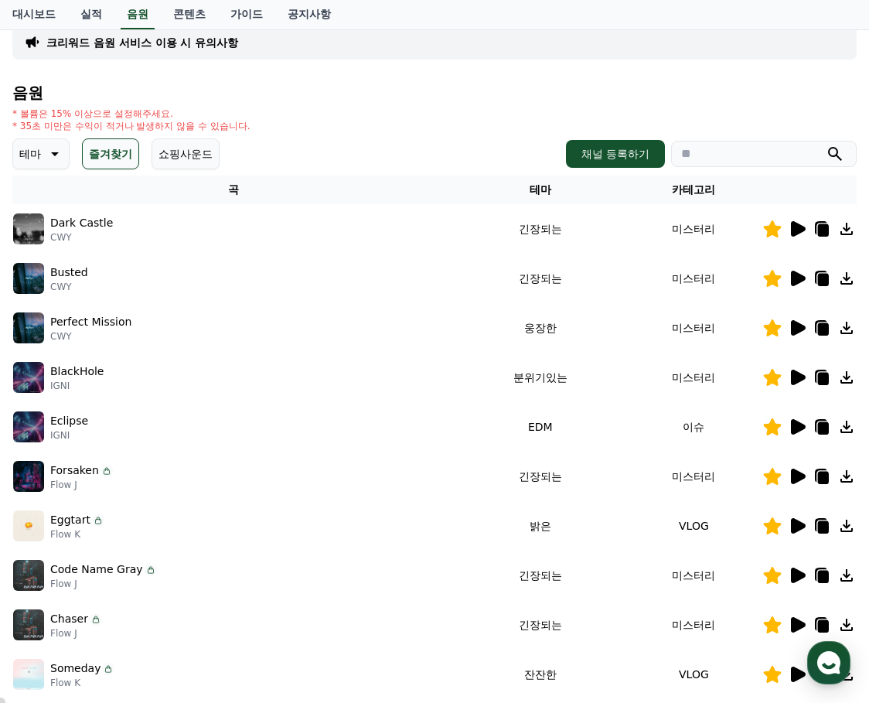
click at [778, 528] on icon at bounding box center [772, 525] width 19 height 17
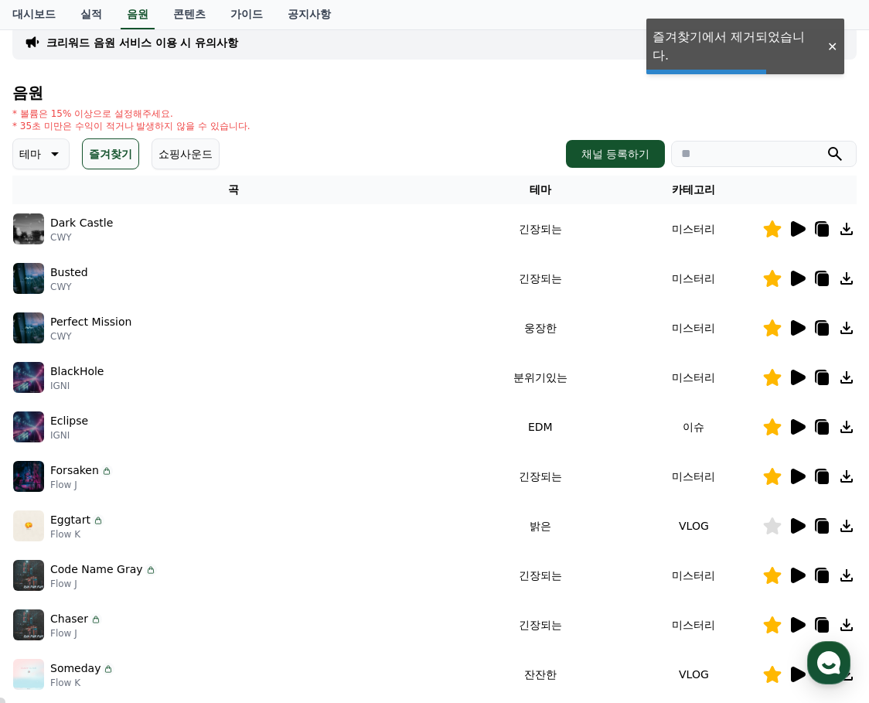
scroll to position [189, 0]
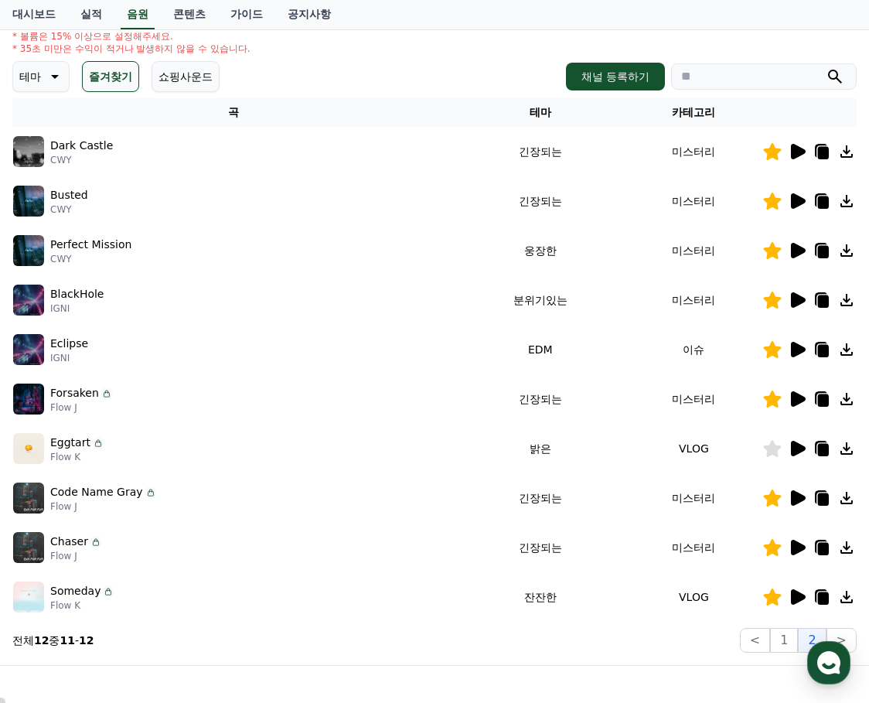
click at [802, 595] on icon at bounding box center [798, 596] width 15 height 15
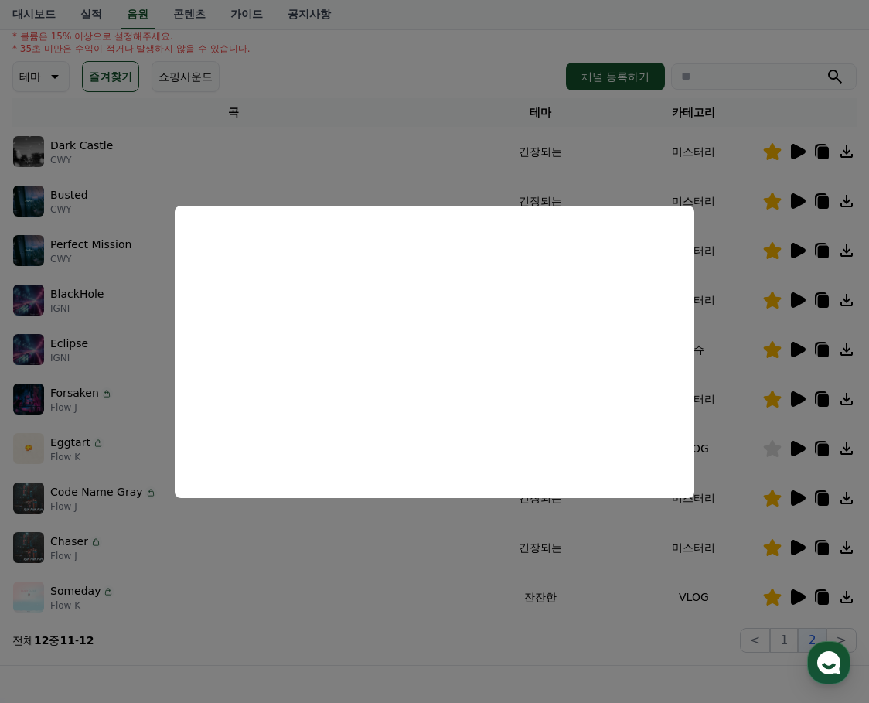
click at [602, 622] on button "close modal" at bounding box center [434, 351] width 869 height 703
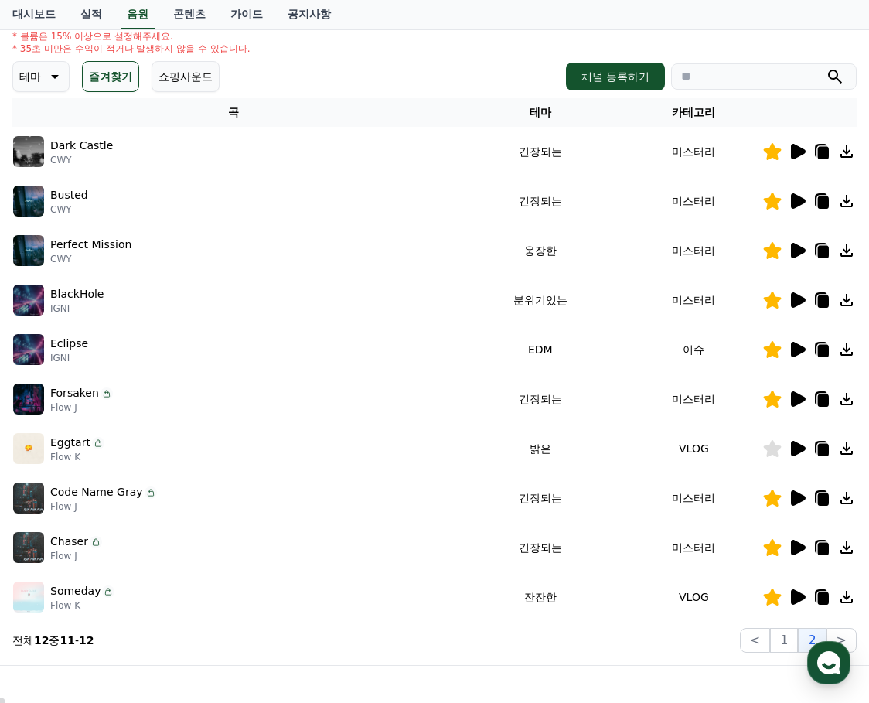
click at [775, 595] on icon at bounding box center [773, 596] width 18 height 17
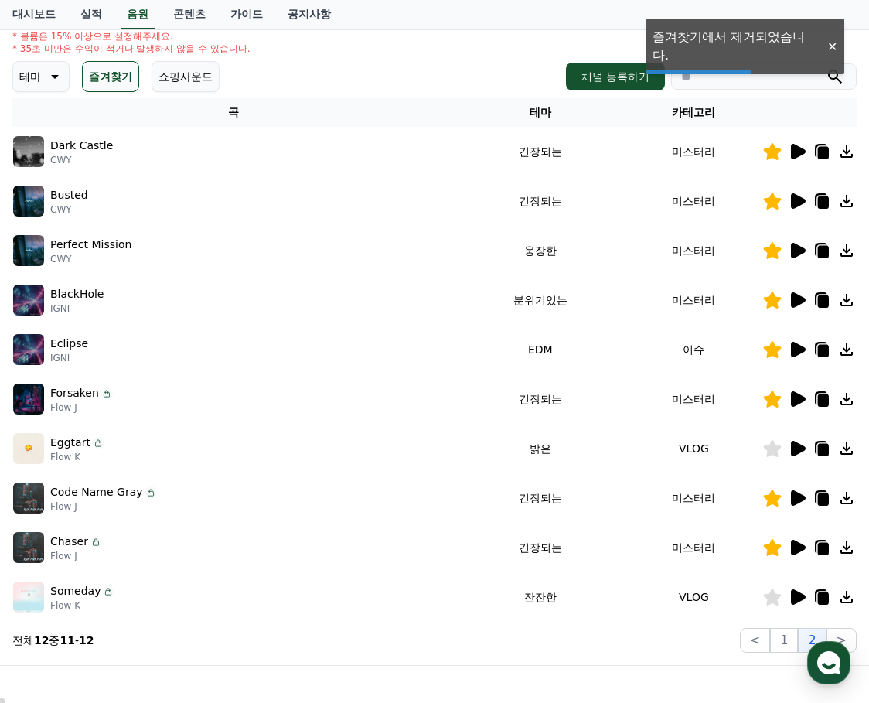
click at [553, 642] on section "전체 12 중 11 - 12 < 1 2 >" at bounding box center [434, 640] width 844 height 25
click at [786, 643] on button "1" at bounding box center [784, 640] width 28 height 25
